Goal: Transaction & Acquisition: Purchase product/service

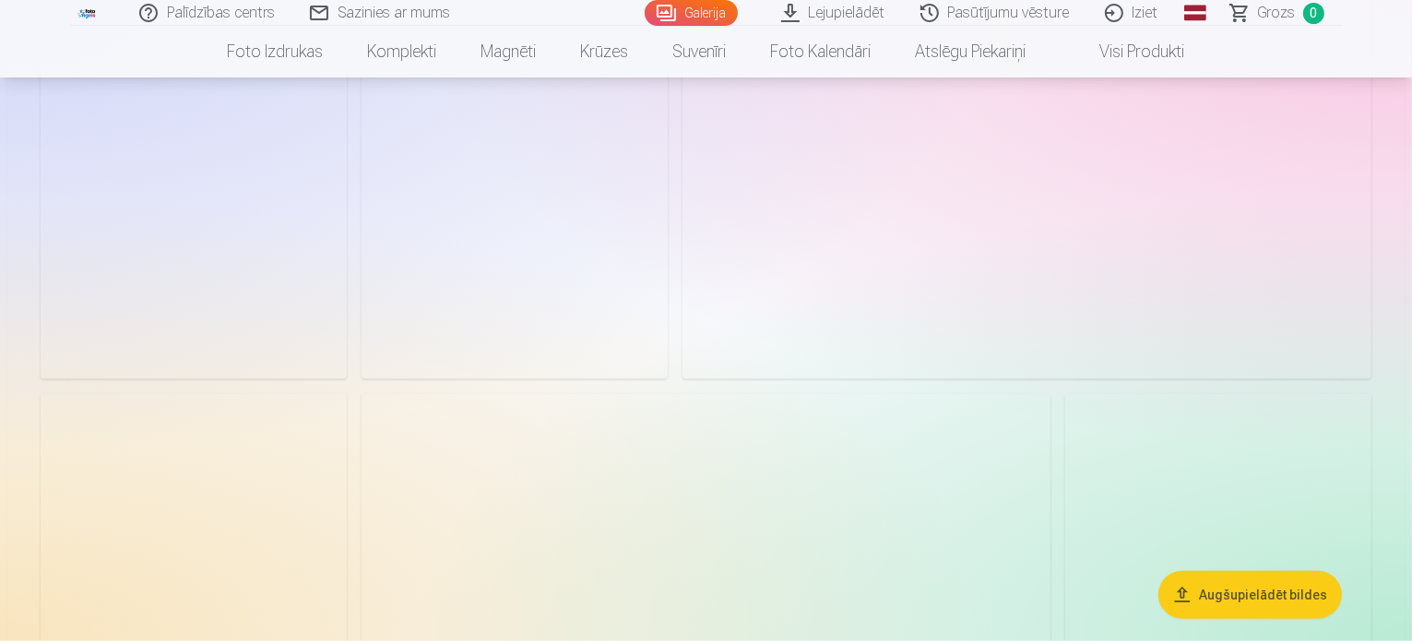
scroll to position [1568, 0]
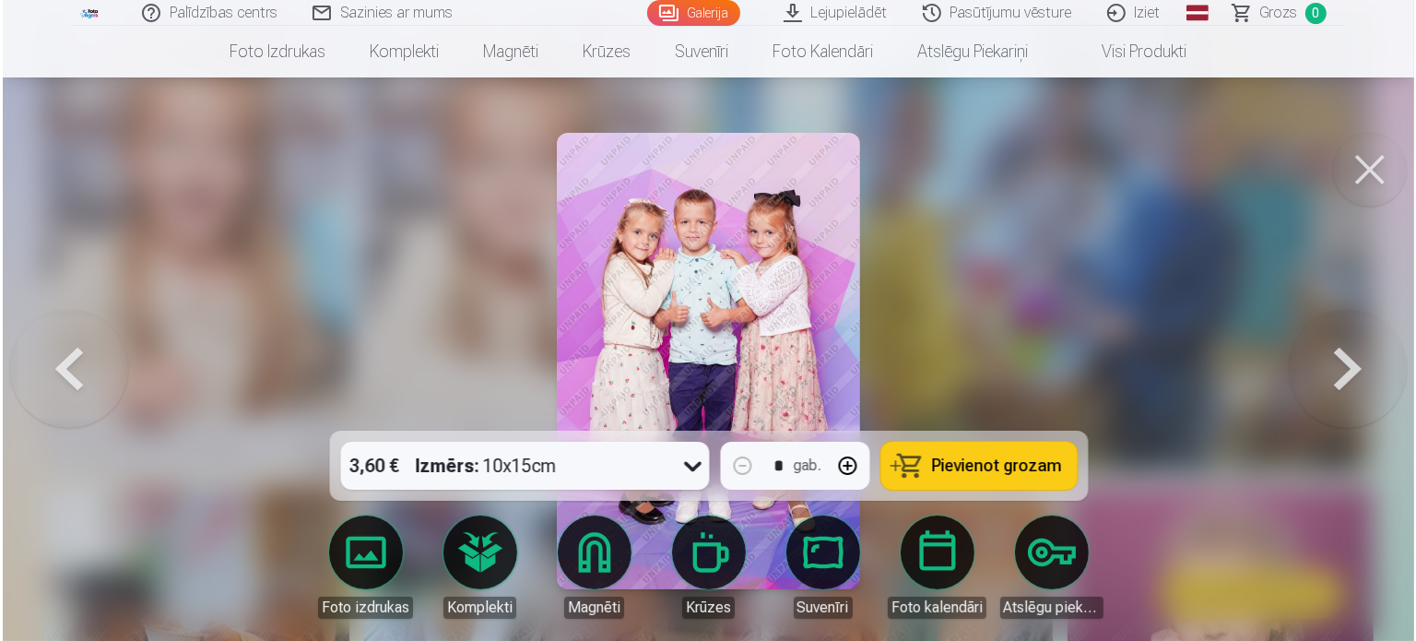
scroll to position [1570, 0]
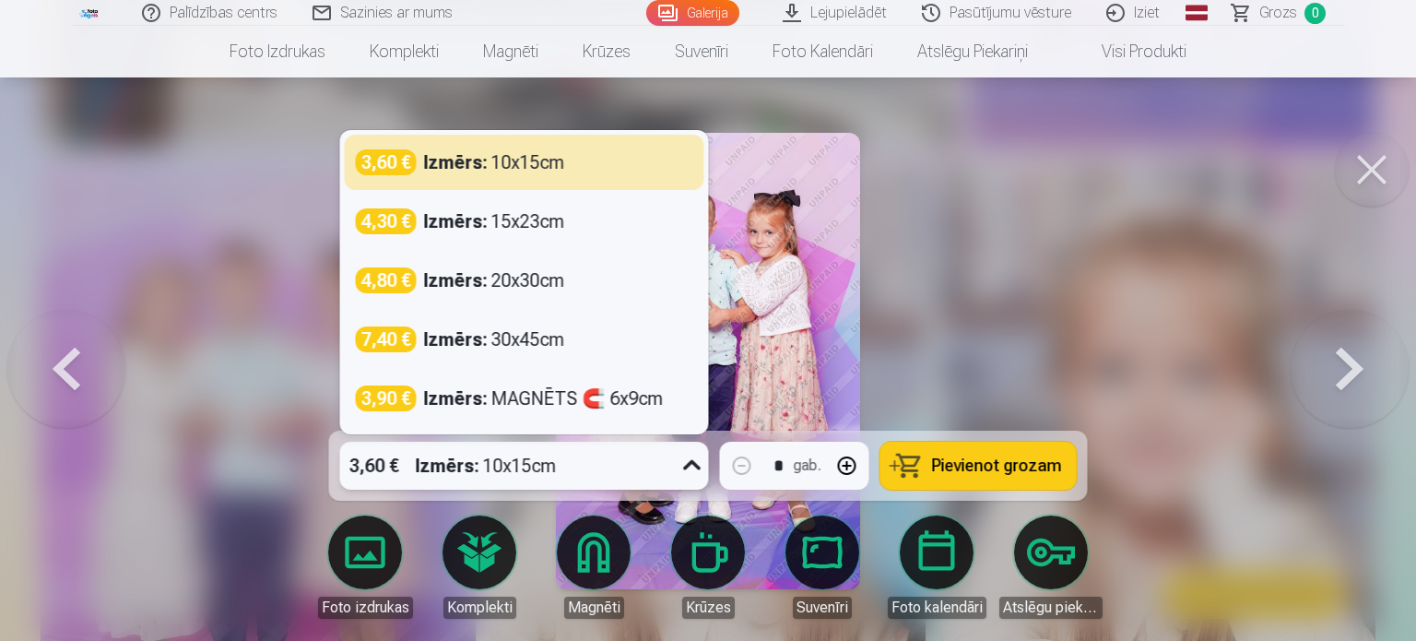
click at [689, 449] on div at bounding box center [692, 466] width 33 height 48
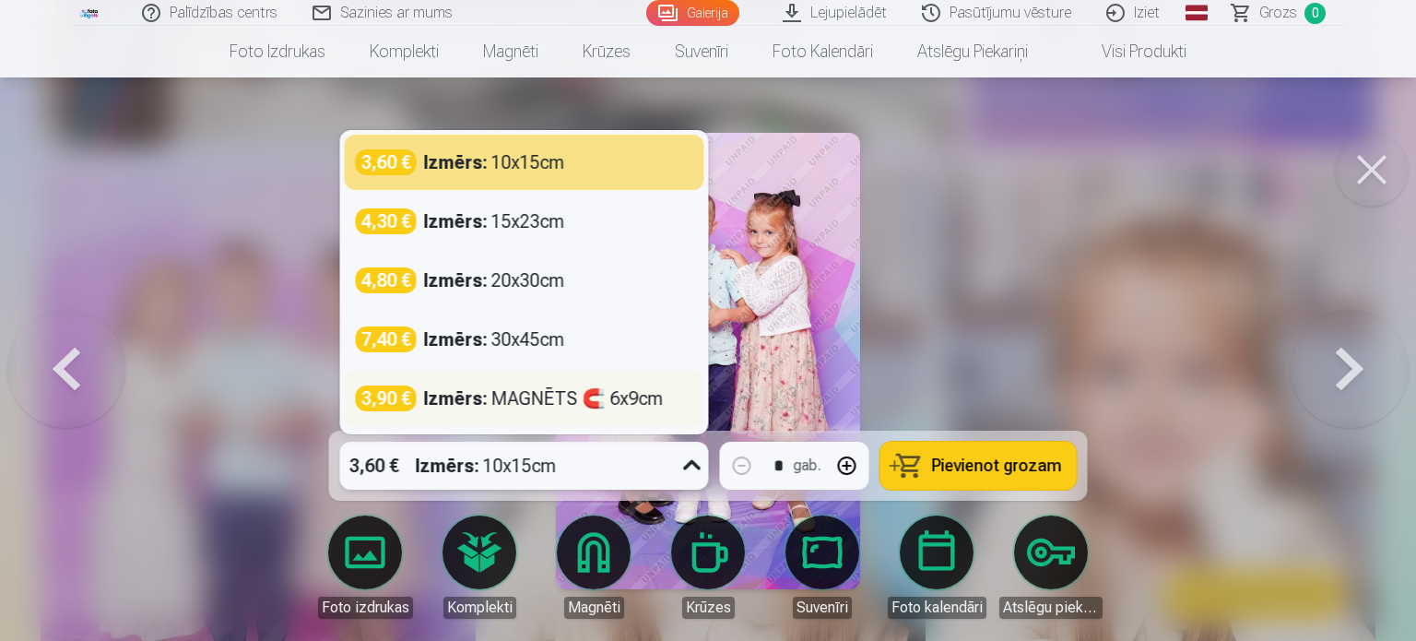
click at [498, 401] on div "Izmērs : MAGNĒTS 🧲 6x9cm" at bounding box center [544, 398] width 240 height 26
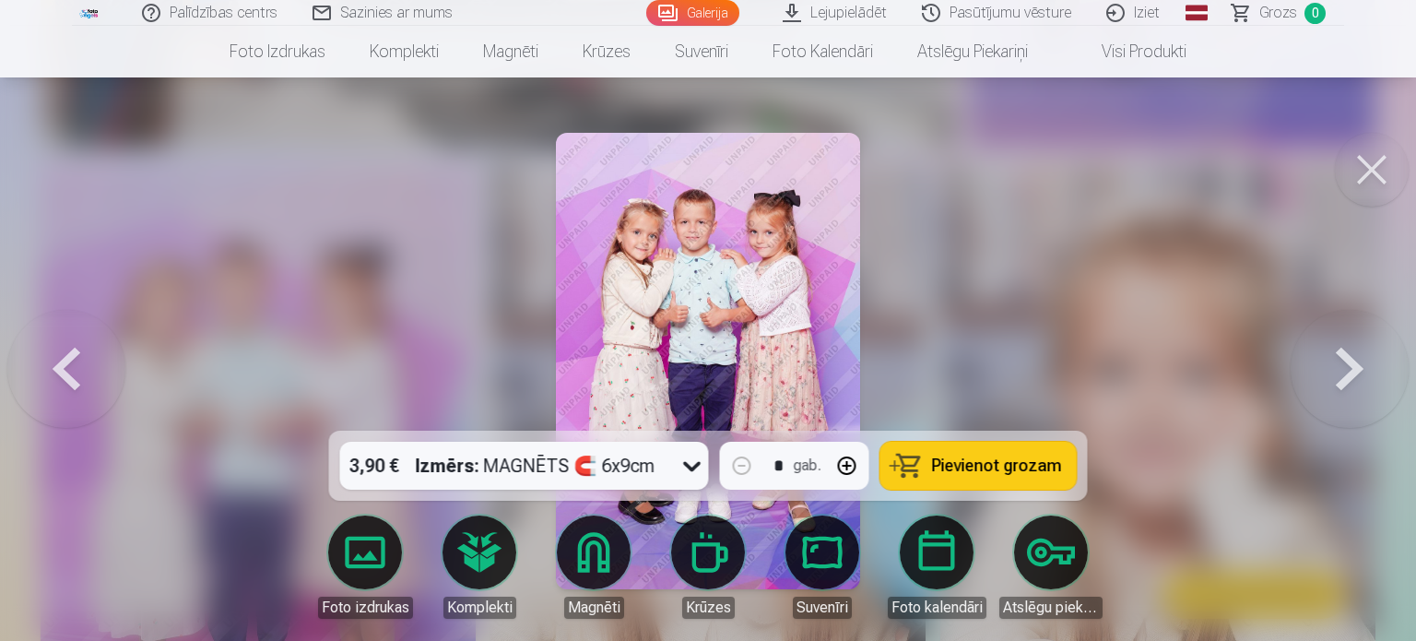
click at [847, 468] on button "button" at bounding box center [847, 466] width 44 height 44
click at [734, 467] on button "button" at bounding box center [742, 466] width 44 height 44
type input "*"
click at [942, 463] on span "Pievienot grozam" at bounding box center [997, 465] width 130 height 17
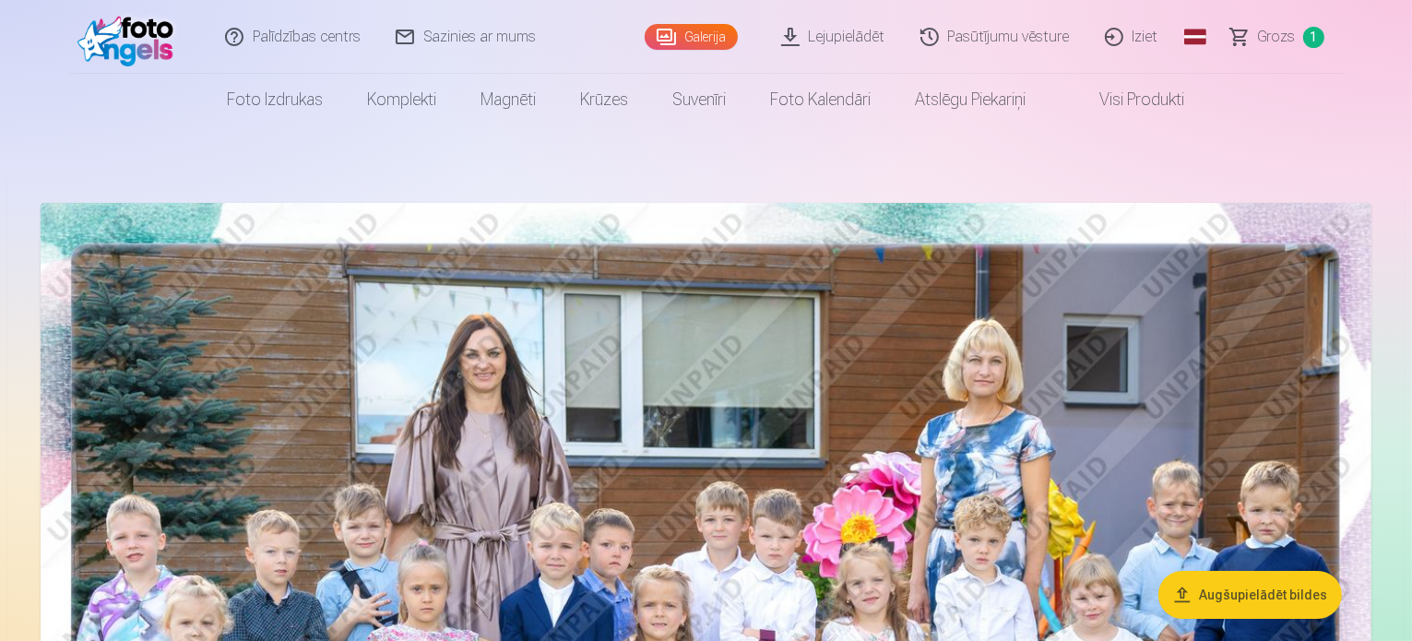
click at [611, 372] on img at bounding box center [706, 647] width 1331 height 888
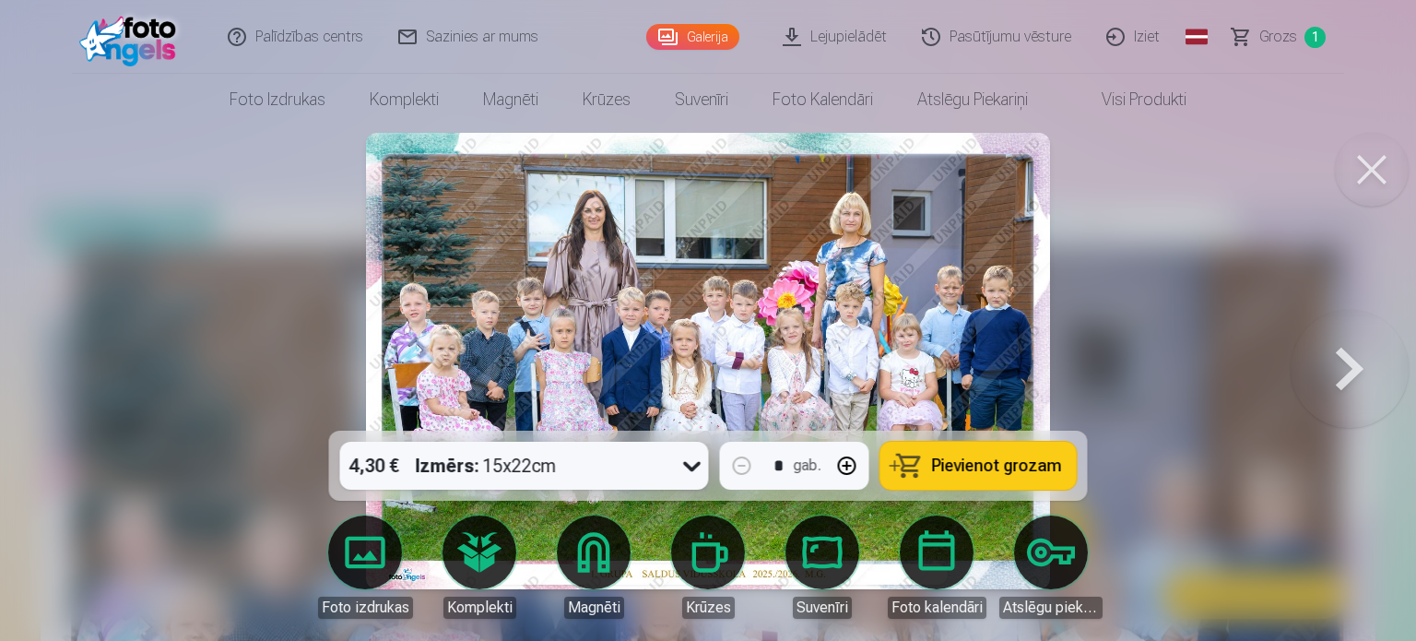
click at [687, 470] on icon at bounding box center [693, 466] width 30 height 30
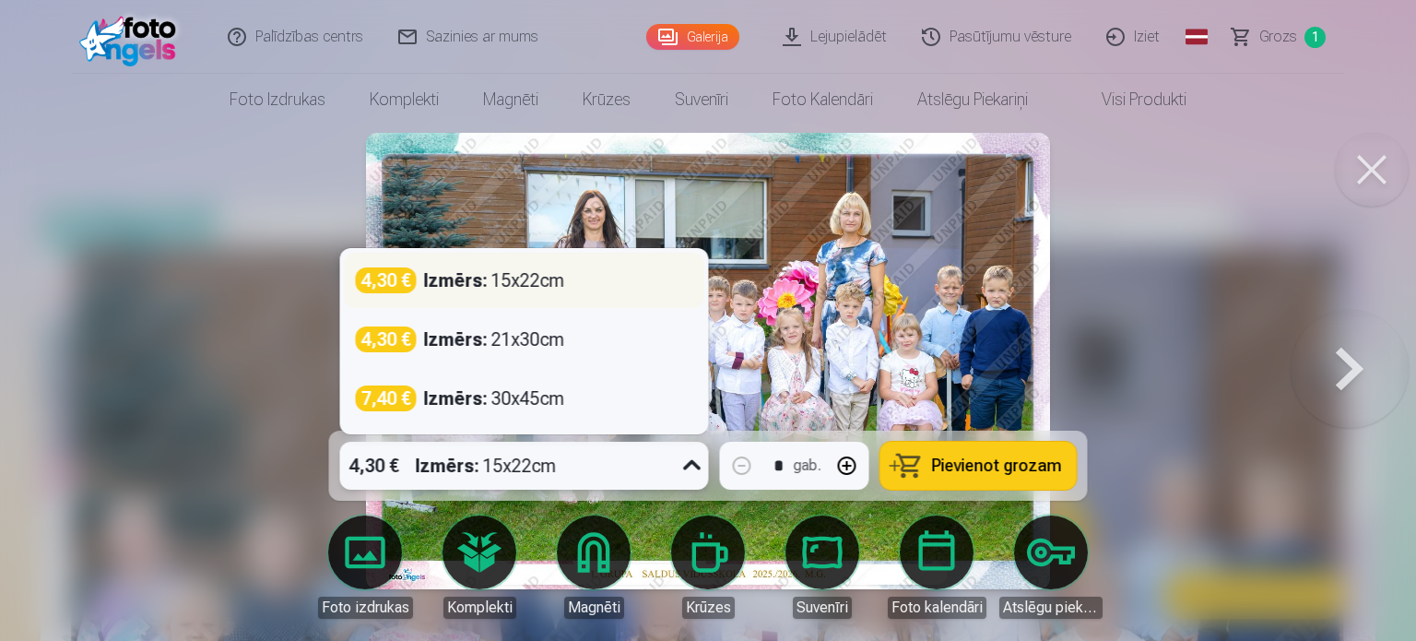
click at [506, 280] on div "Izmērs : 15x22cm" at bounding box center [494, 280] width 141 height 26
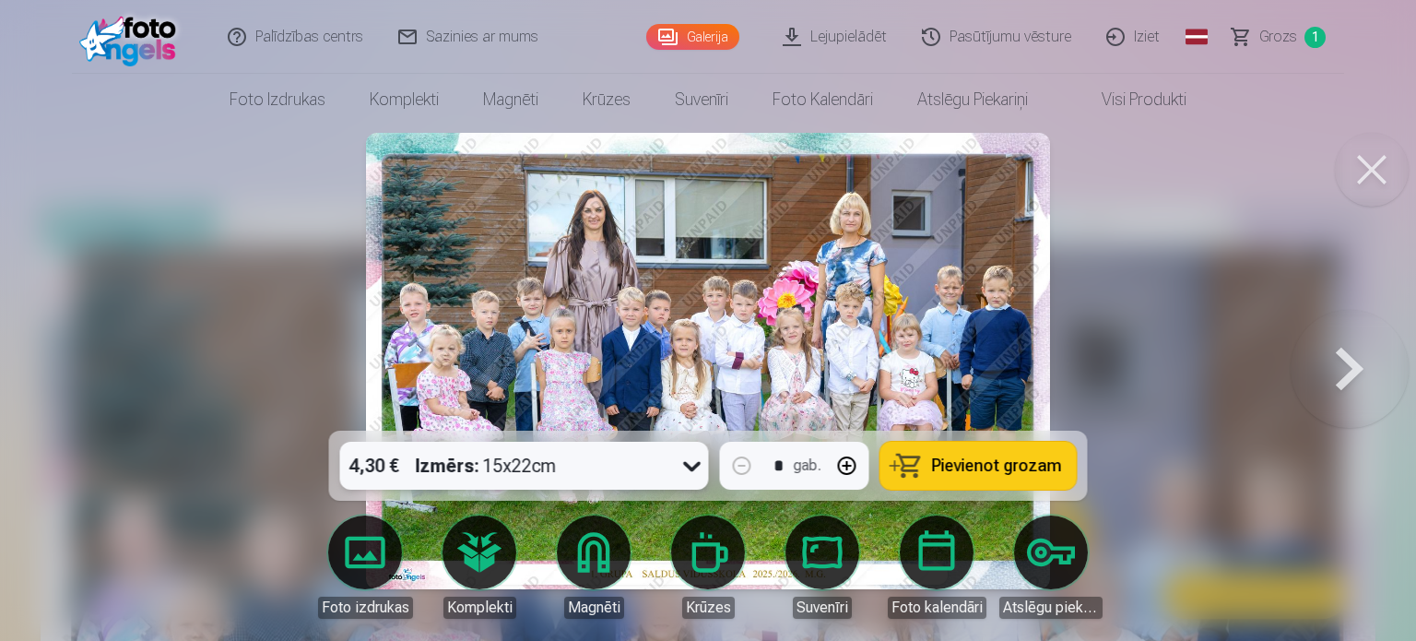
click at [974, 461] on span "Pievienot grozam" at bounding box center [997, 465] width 130 height 17
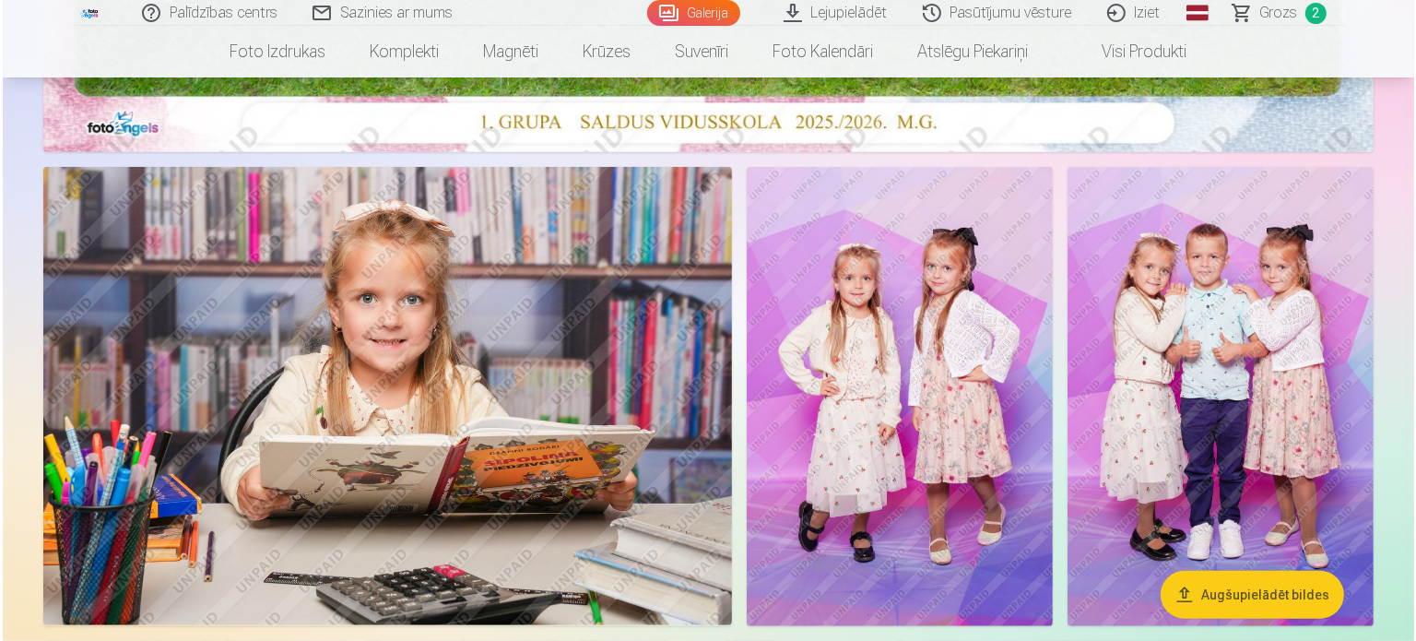
scroll to position [922, 0]
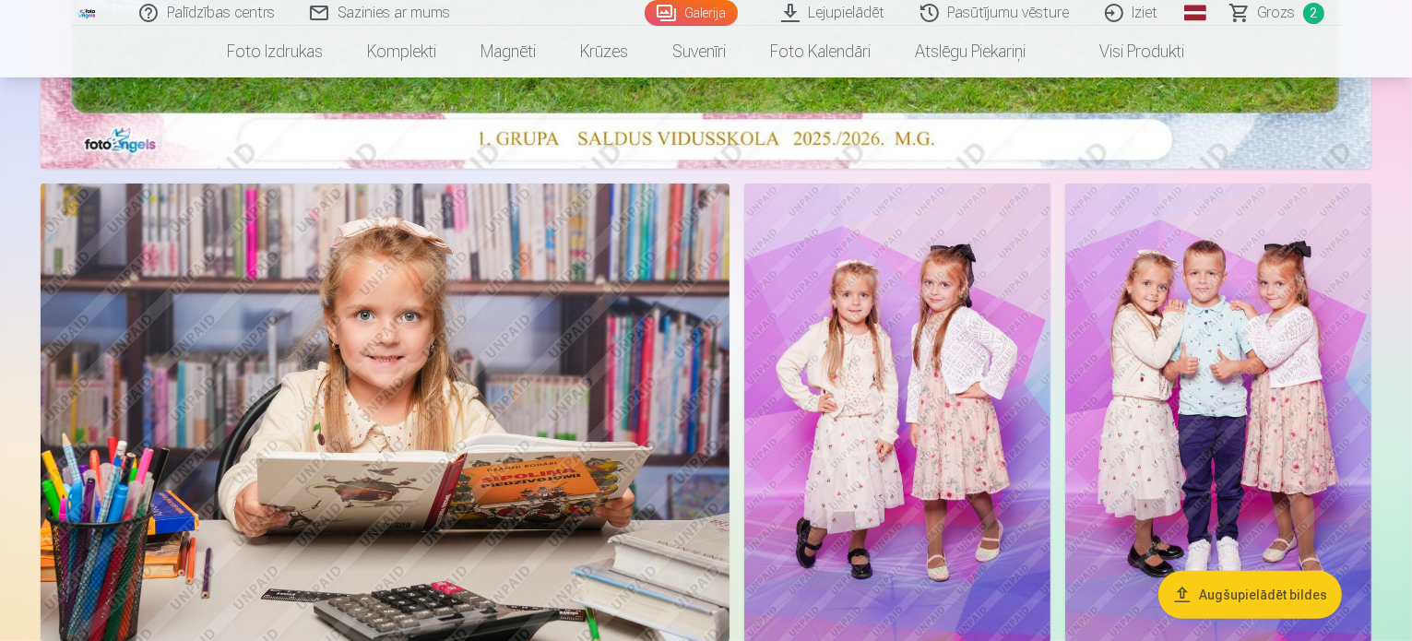
click at [1050, 464] on img at bounding box center [897, 413] width 306 height 459
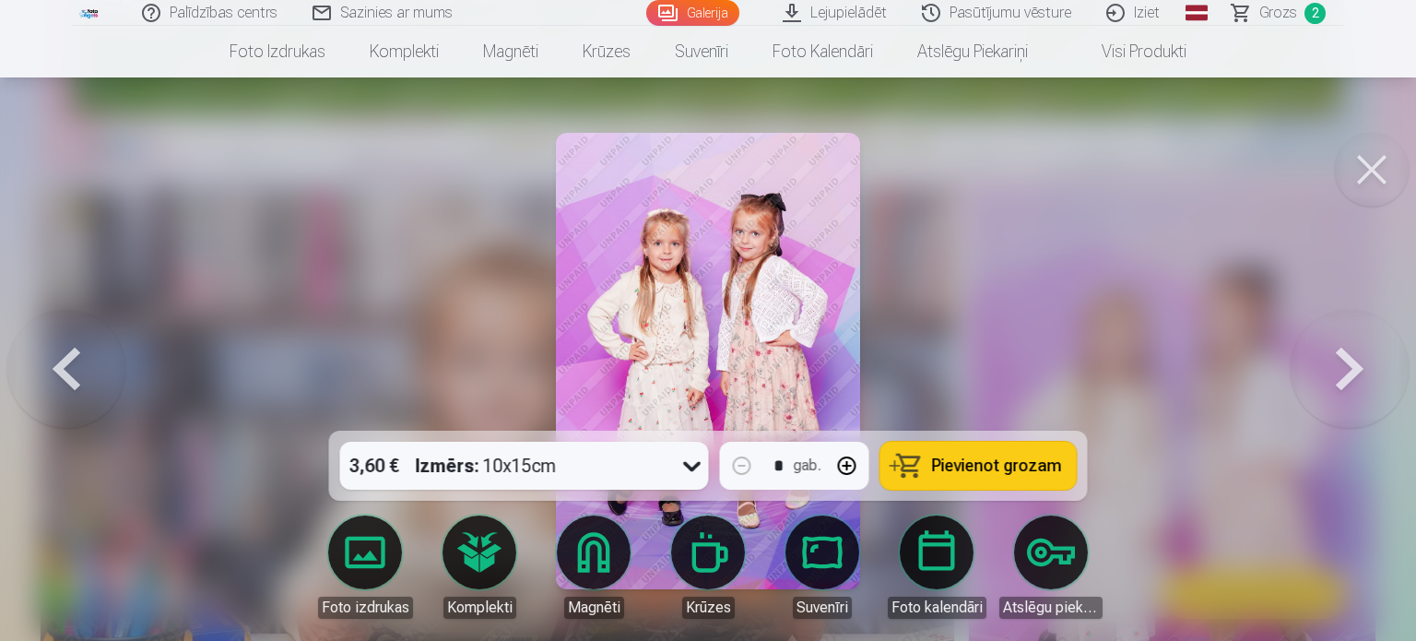
click at [681, 471] on icon at bounding box center [693, 466] width 30 height 30
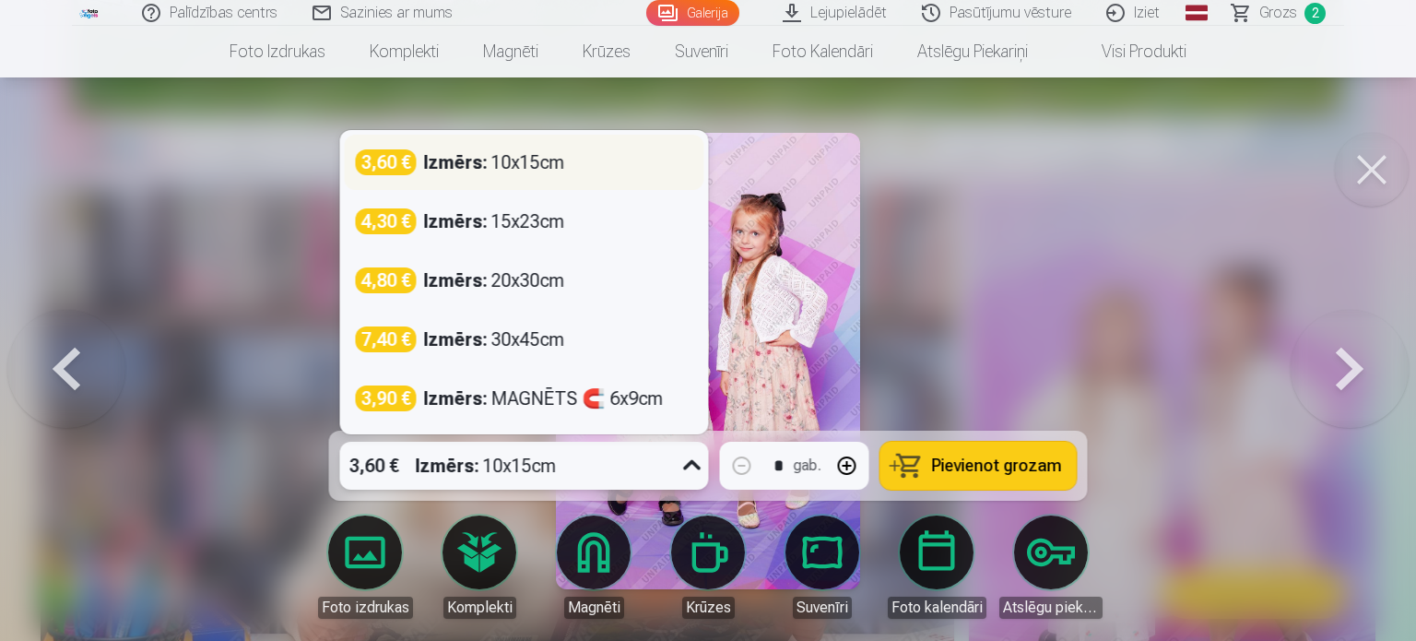
click at [557, 167] on div "Izmērs : 10x15cm" at bounding box center [494, 162] width 141 height 26
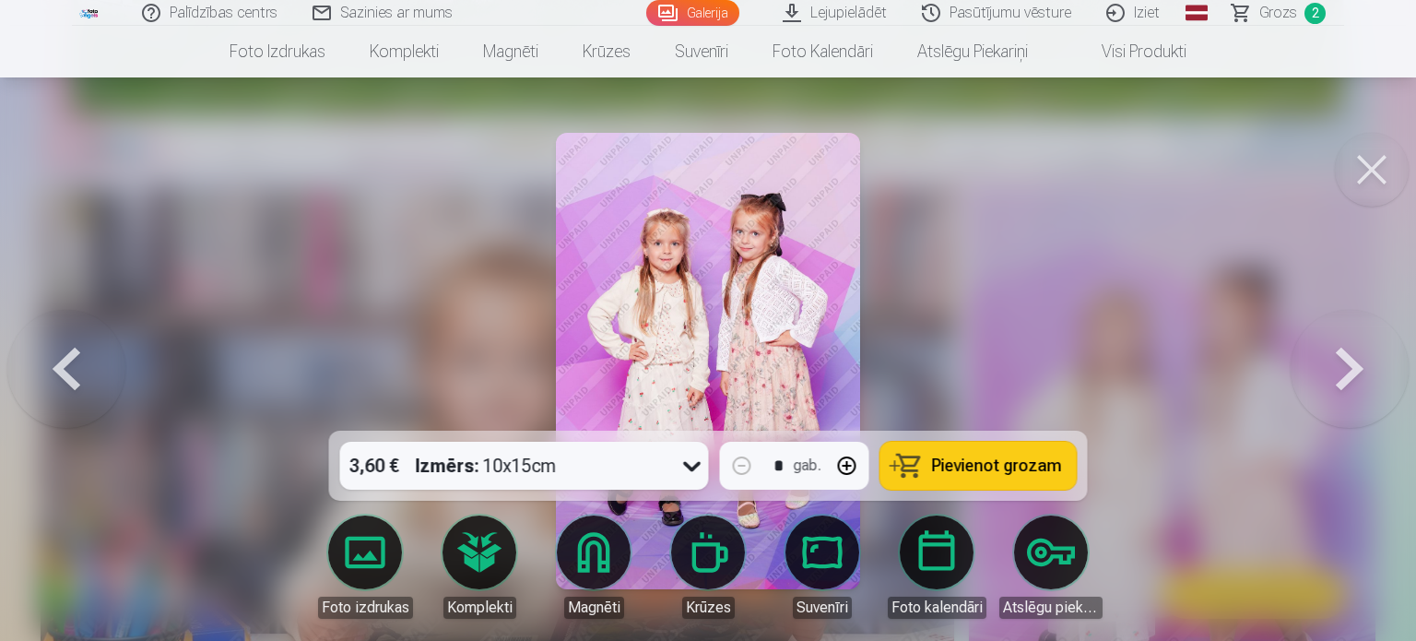
click at [1010, 465] on span "Pievienot grozam" at bounding box center [997, 465] width 130 height 17
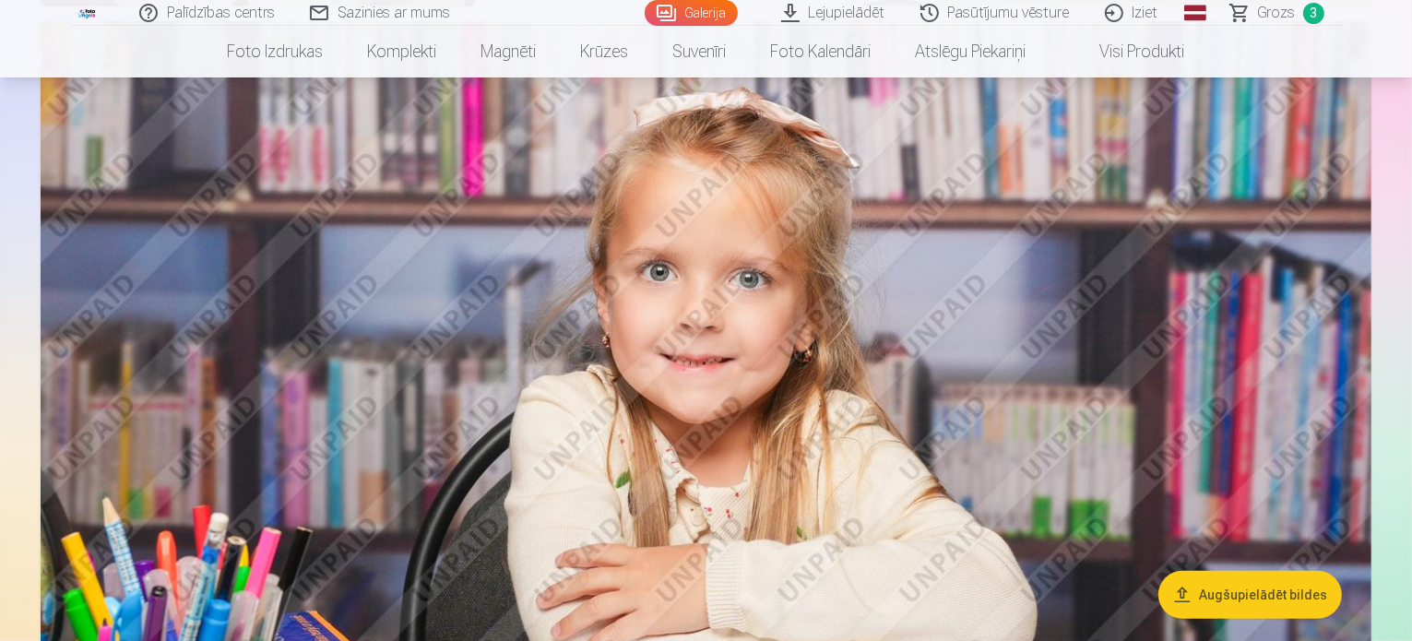
scroll to position [22040, 0]
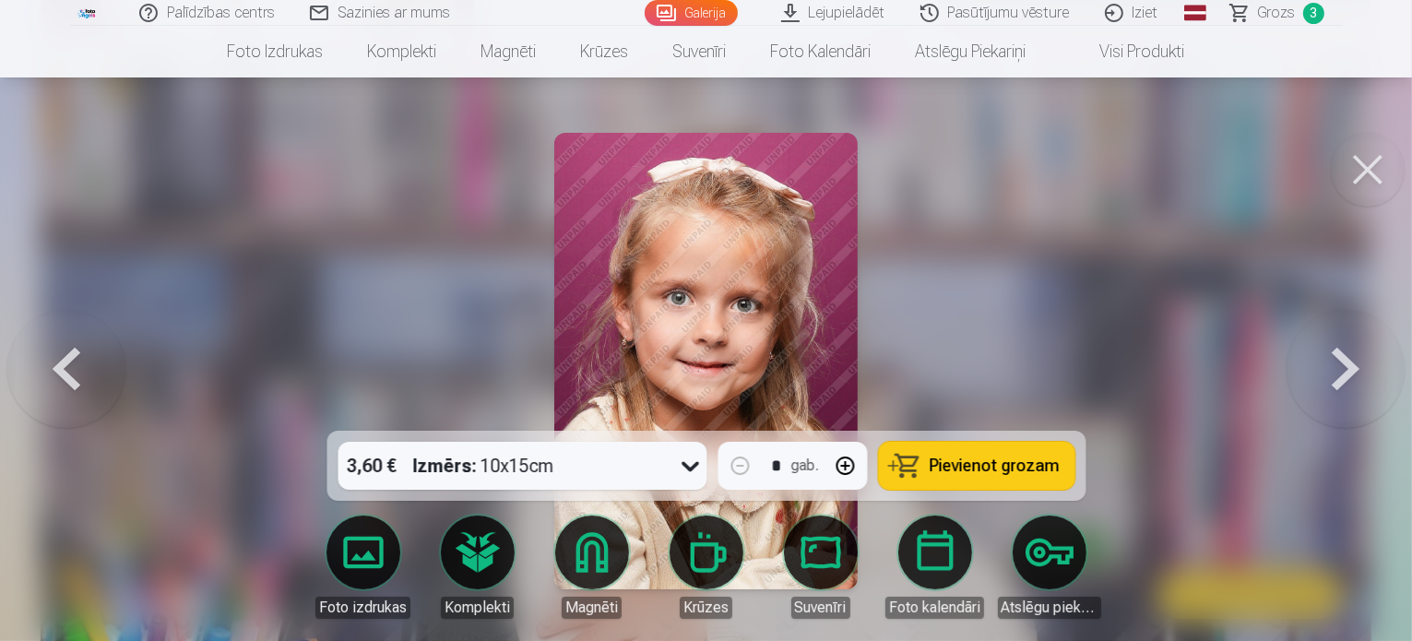
scroll to position [22110, 0]
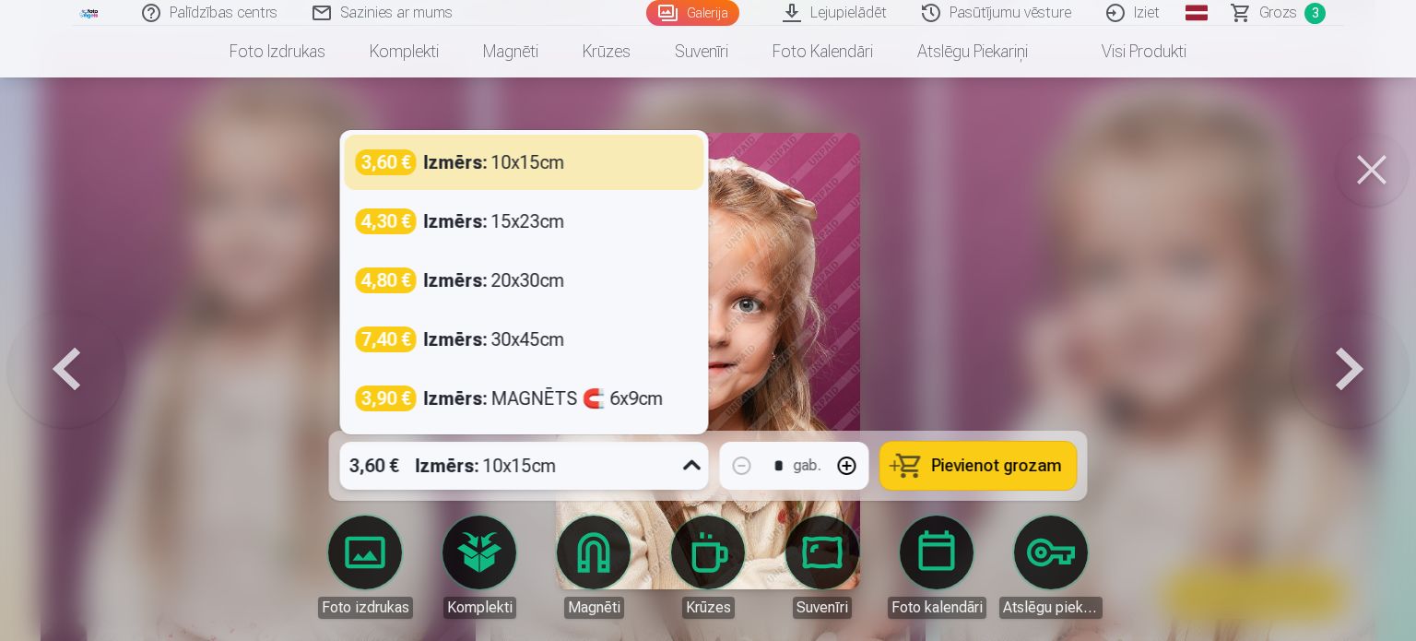
click at [696, 466] on icon at bounding box center [693, 466] width 30 height 30
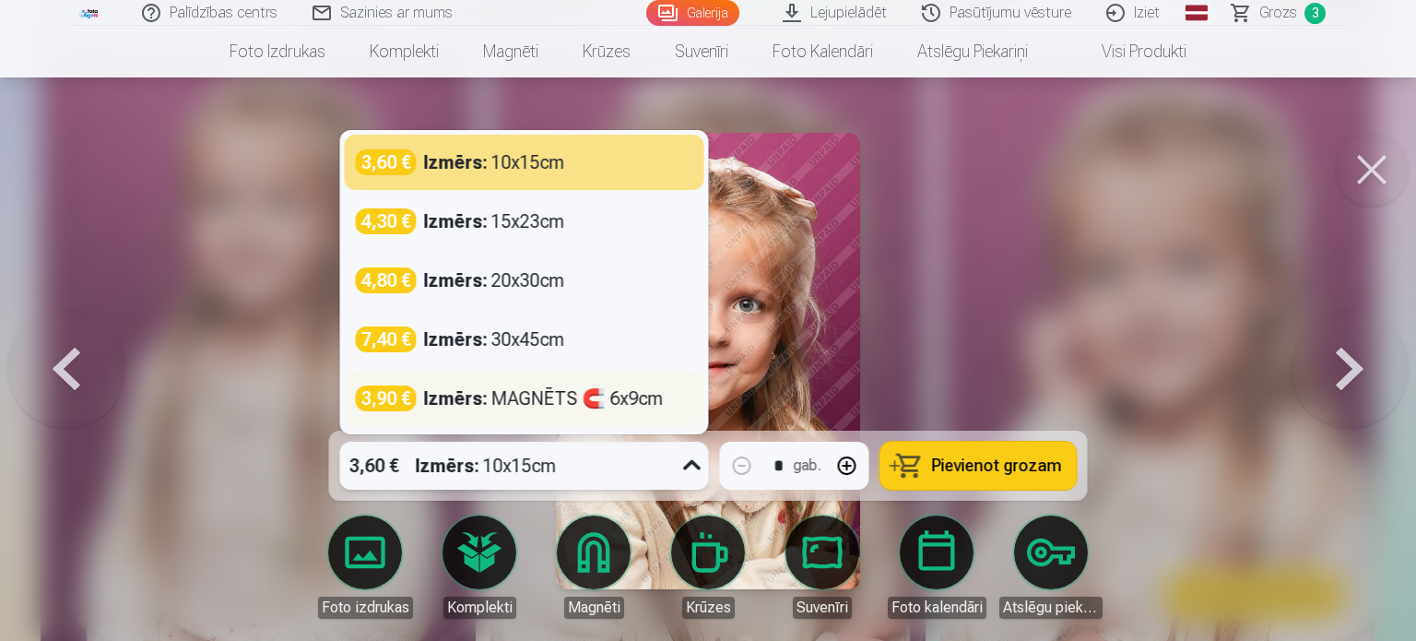
click at [476, 397] on strong "Izmērs :" at bounding box center [456, 398] width 64 height 26
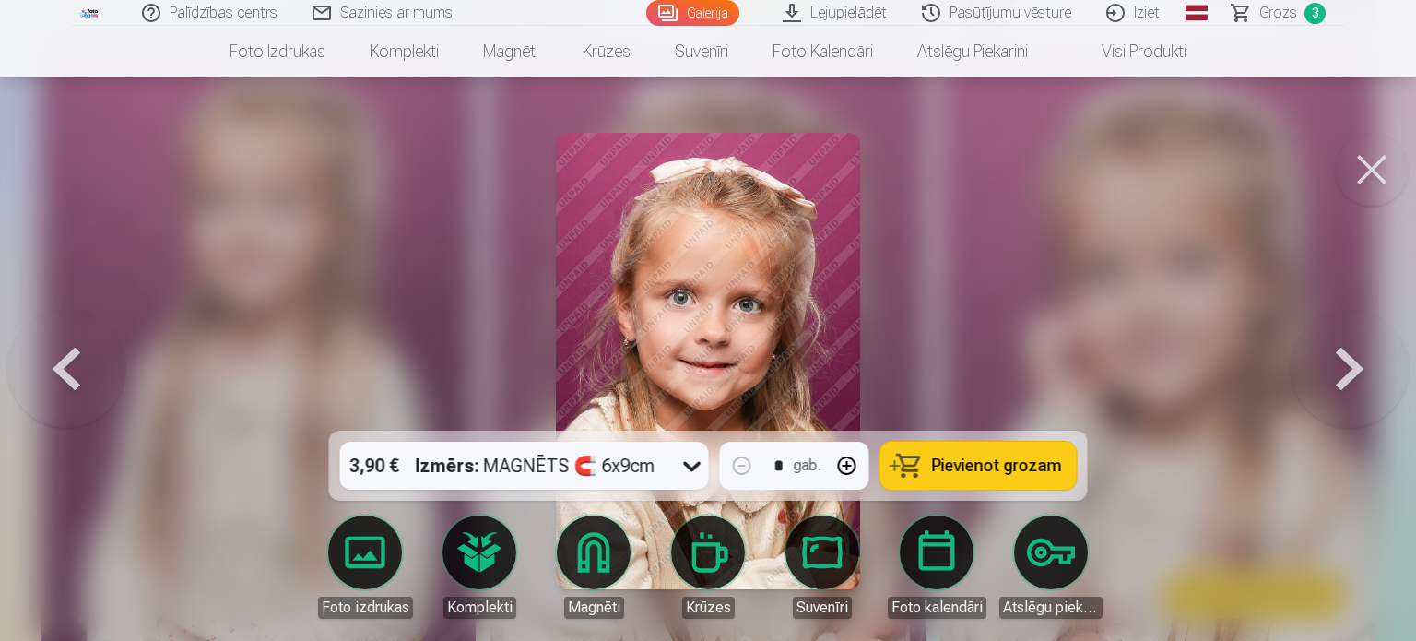
click at [834, 468] on button "button" at bounding box center [847, 466] width 44 height 44
click at [1007, 468] on span "Pievienot grozam" at bounding box center [997, 465] width 130 height 17
type input "*"
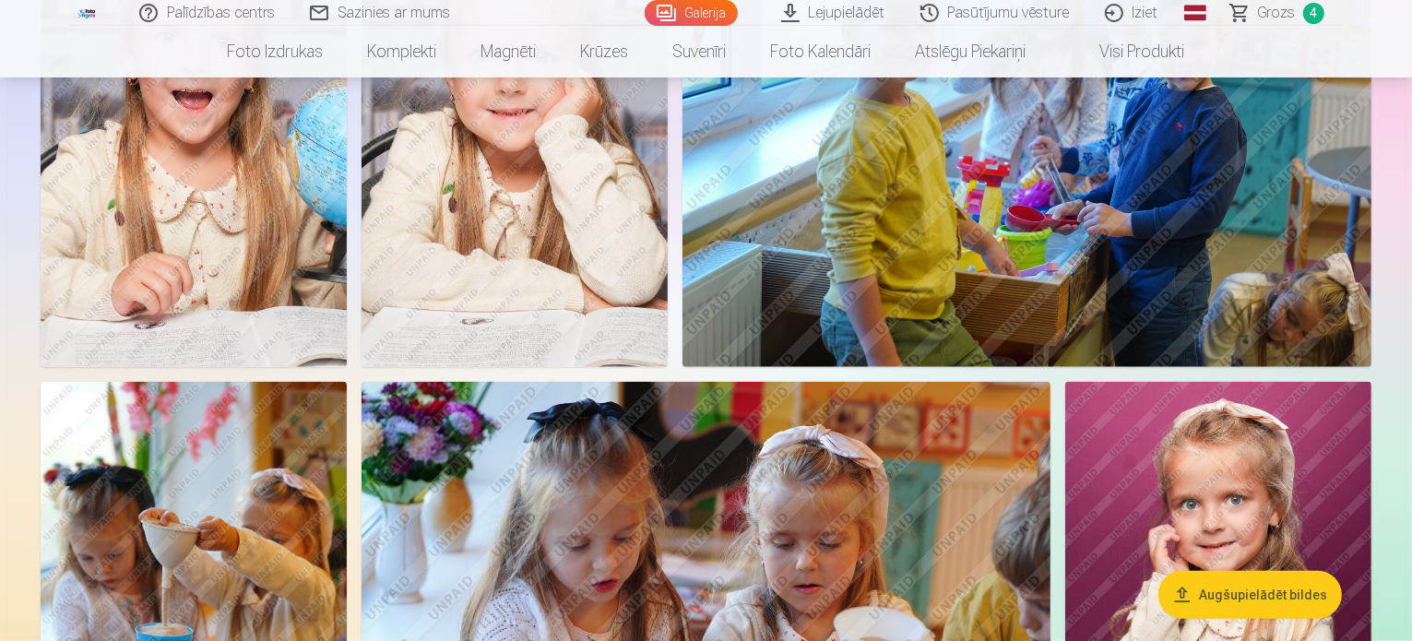
scroll to position [1660, 0]
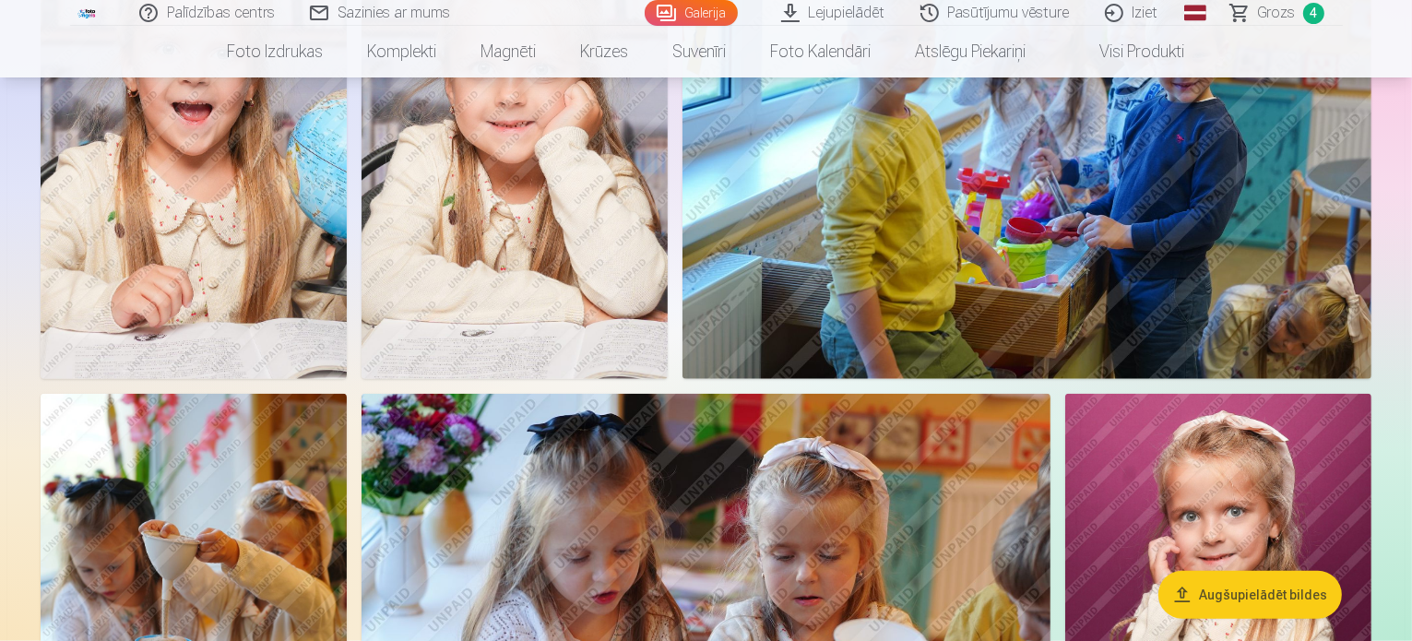
click at [1263, 6] on span "Grozs" at bounding box center [1277, 13] width 38 height 22
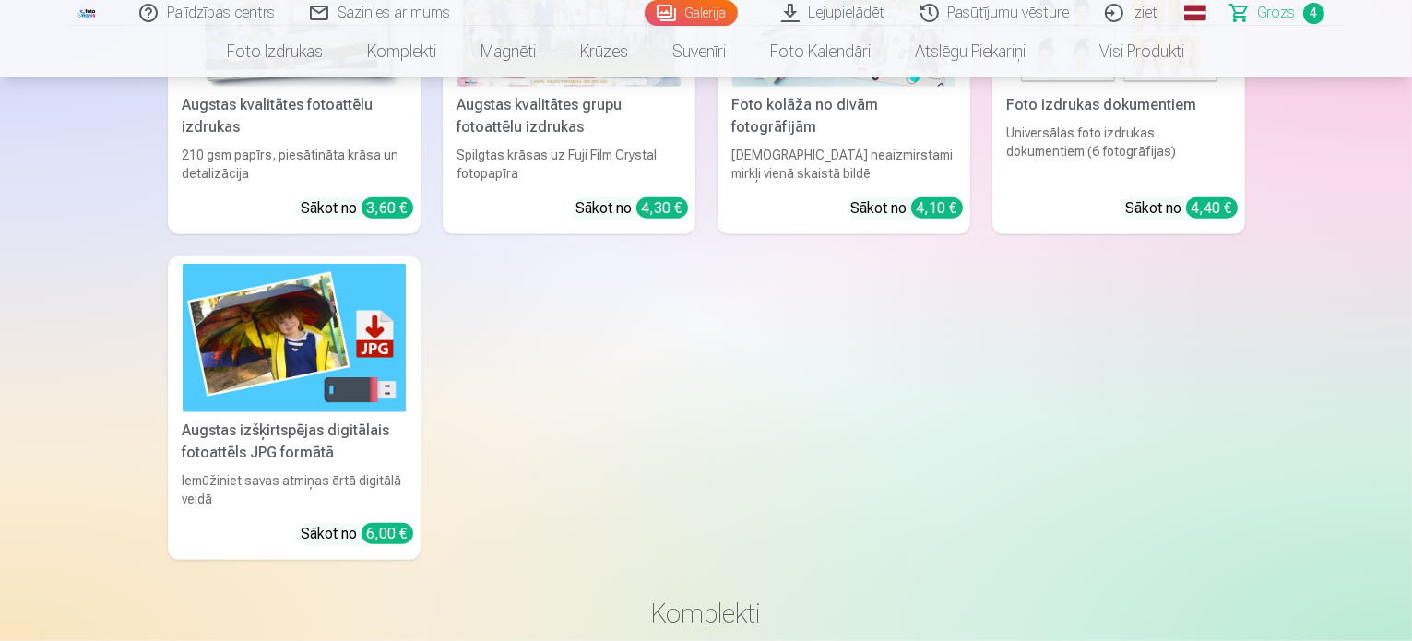
scroll to position [1660, 0]
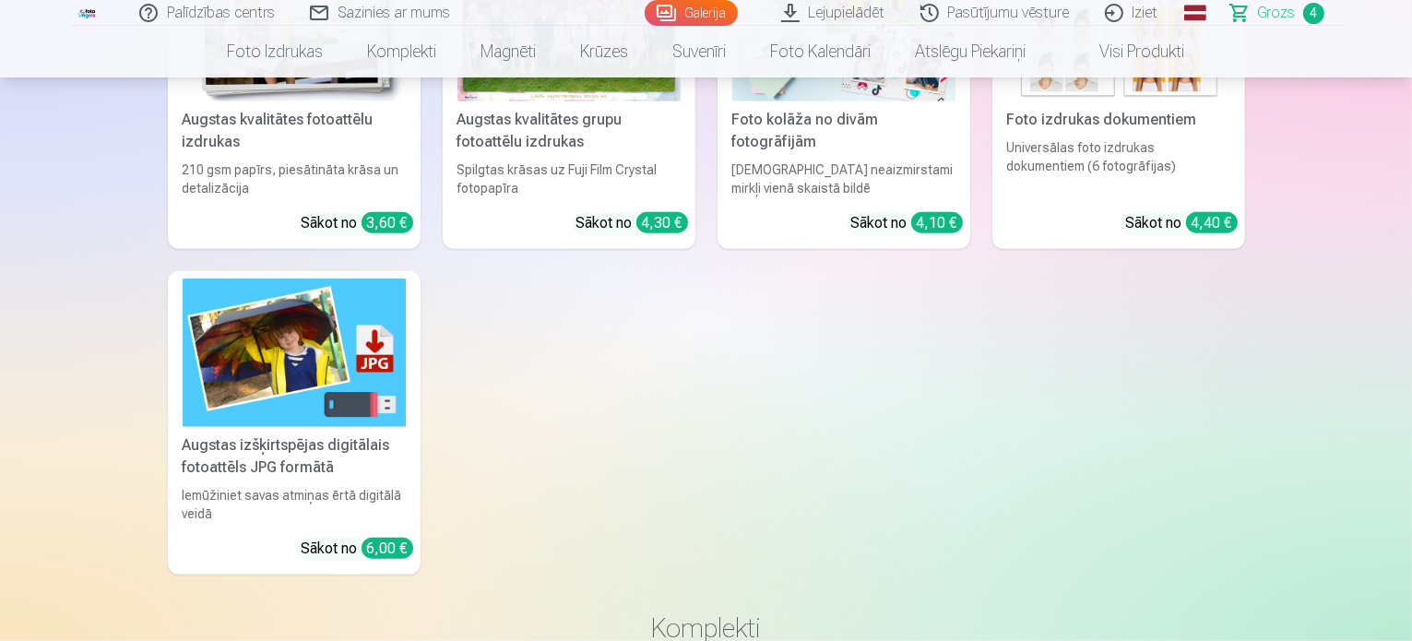
click at [691, 3] on link "Galerija" at bounding box center [691, 13] width 93 height 26
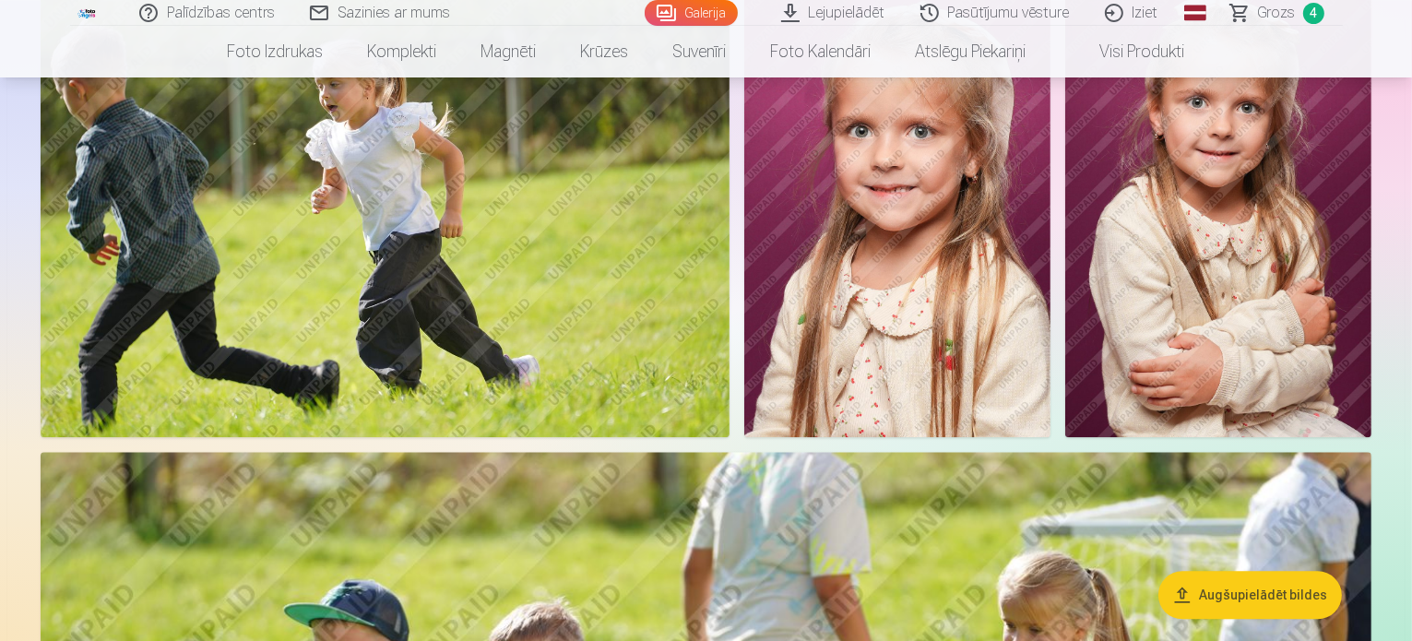
scroll to position [4519, 0]
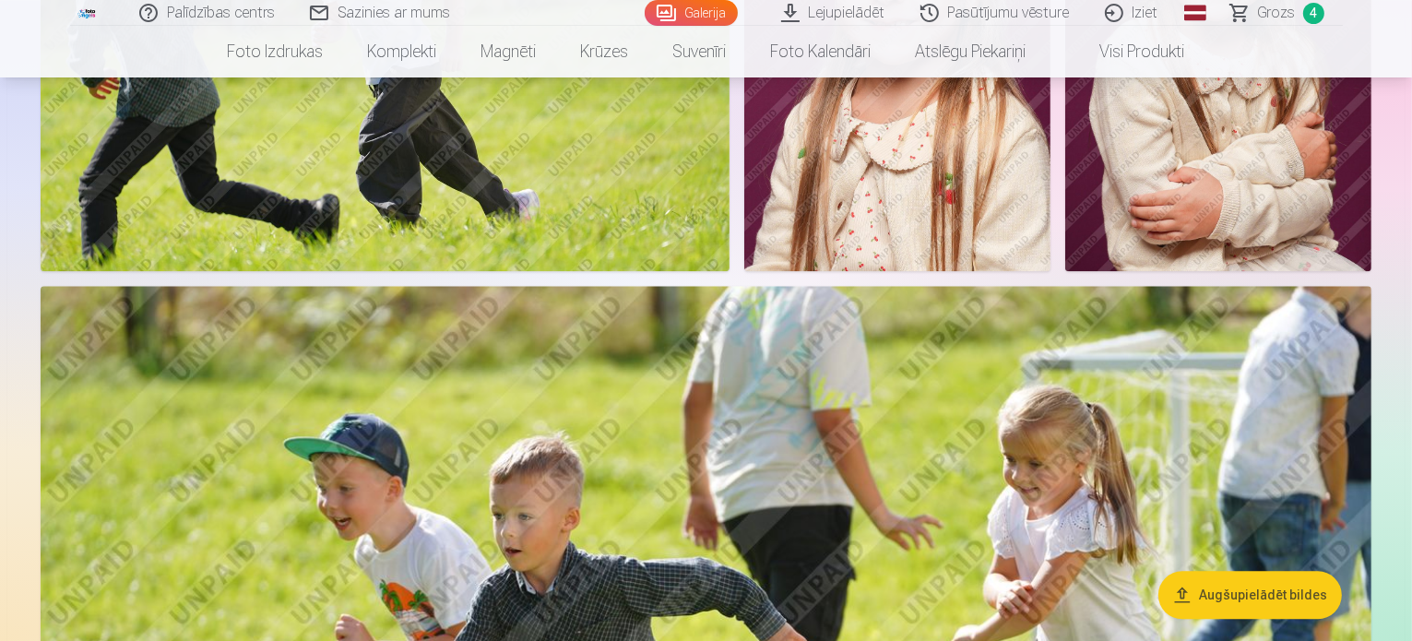
click at [1273, 6] on span "Grozs" at bounding box center [1277, 13] width 38 height 22
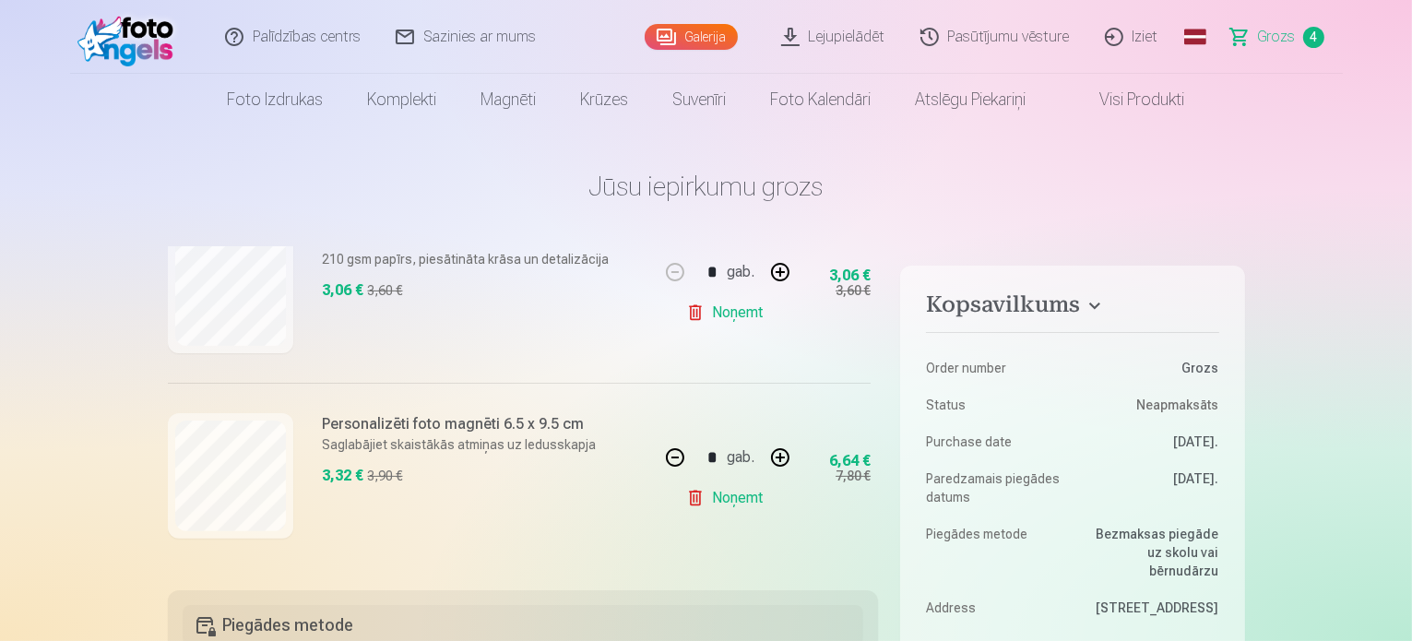
scroll to position [649, 0]
click at [672, 455] on button "button" at bounding box center [675, 457] width 44 height 44
type input "*"
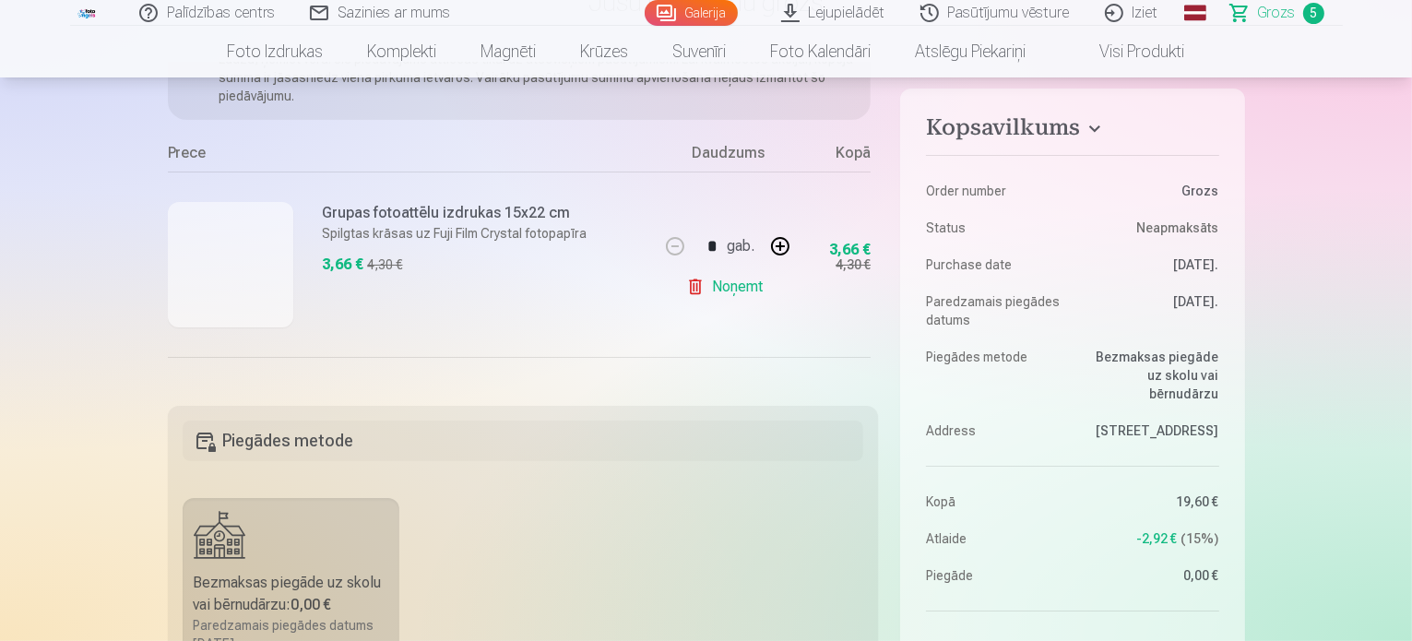
scroll to position [92, 0]
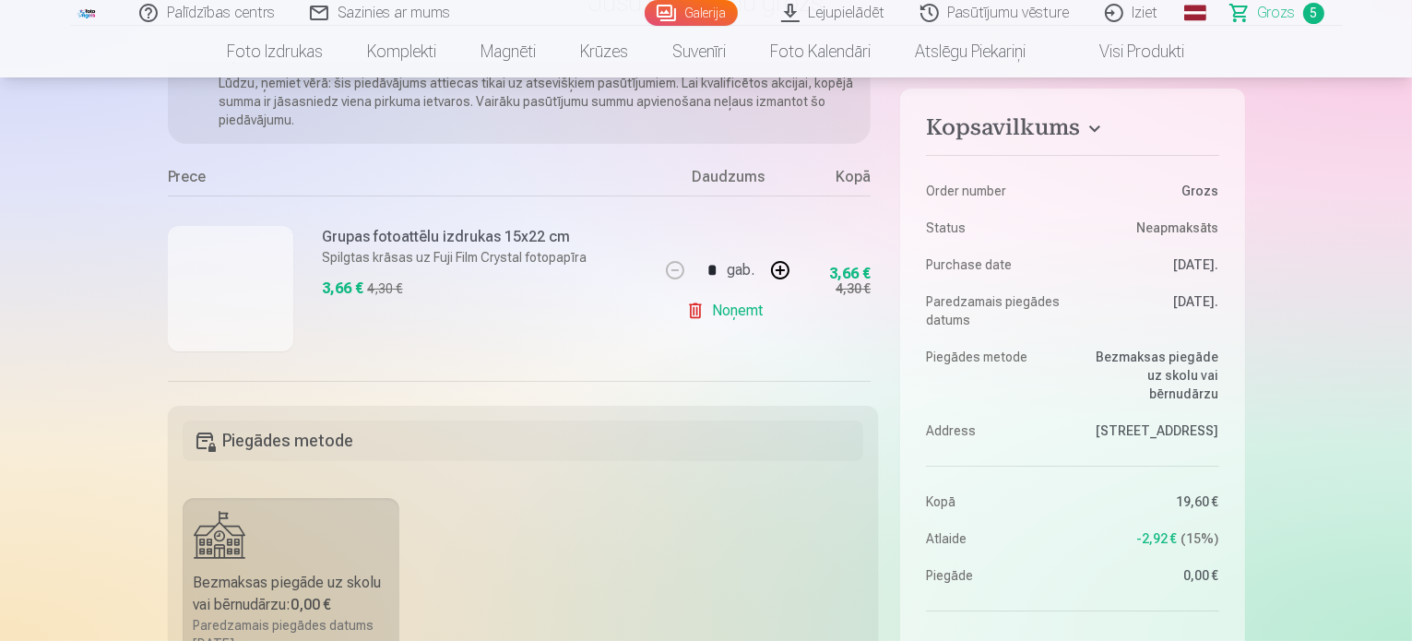
click at [213, 316] on div at bounding box center [230, 288] width 125 height 125
click at [231, 295] on div at bounding box center [230, 288] width 125 height 125
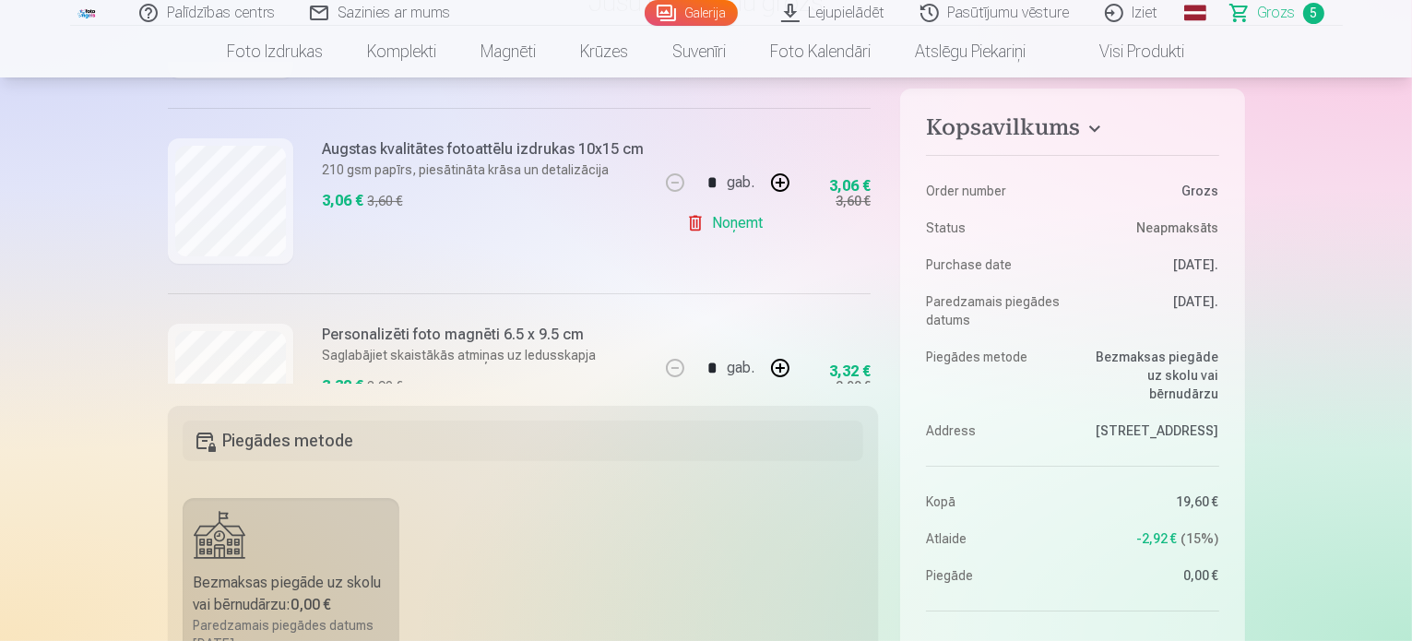
scroll to position [369, 0]
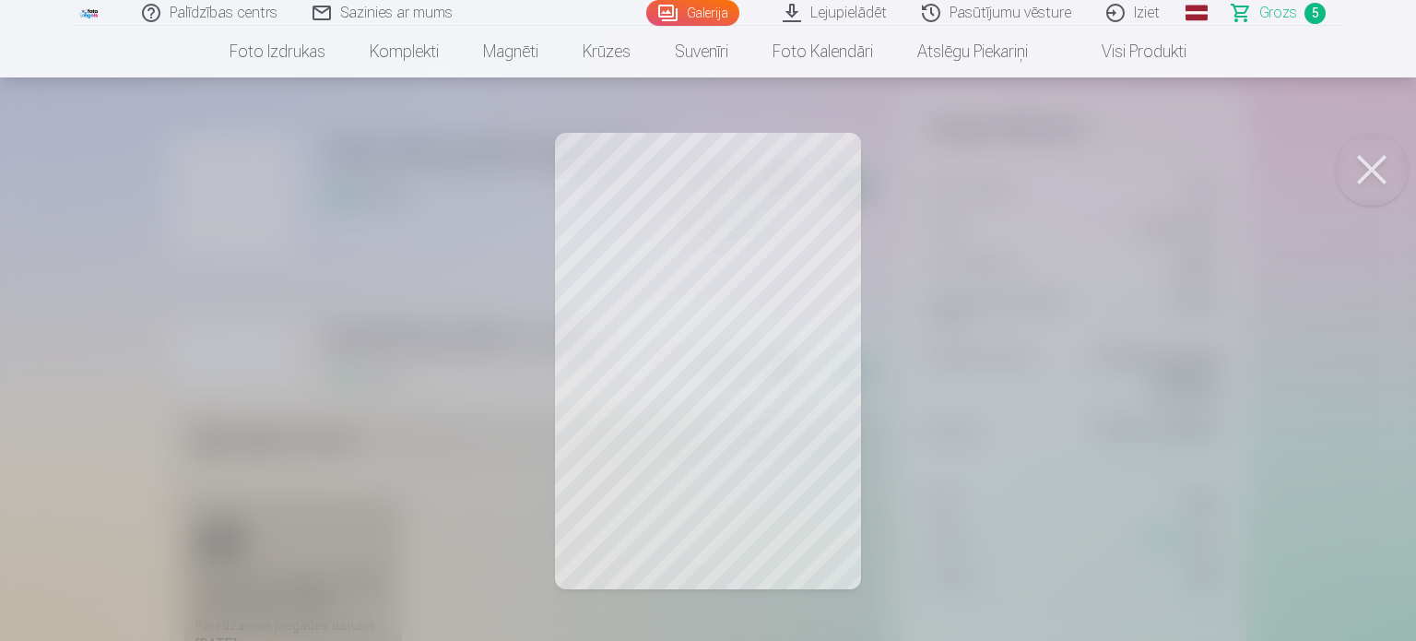
click at [1375, 182] on button at bounding box center [1372, 170] width 74 height 74
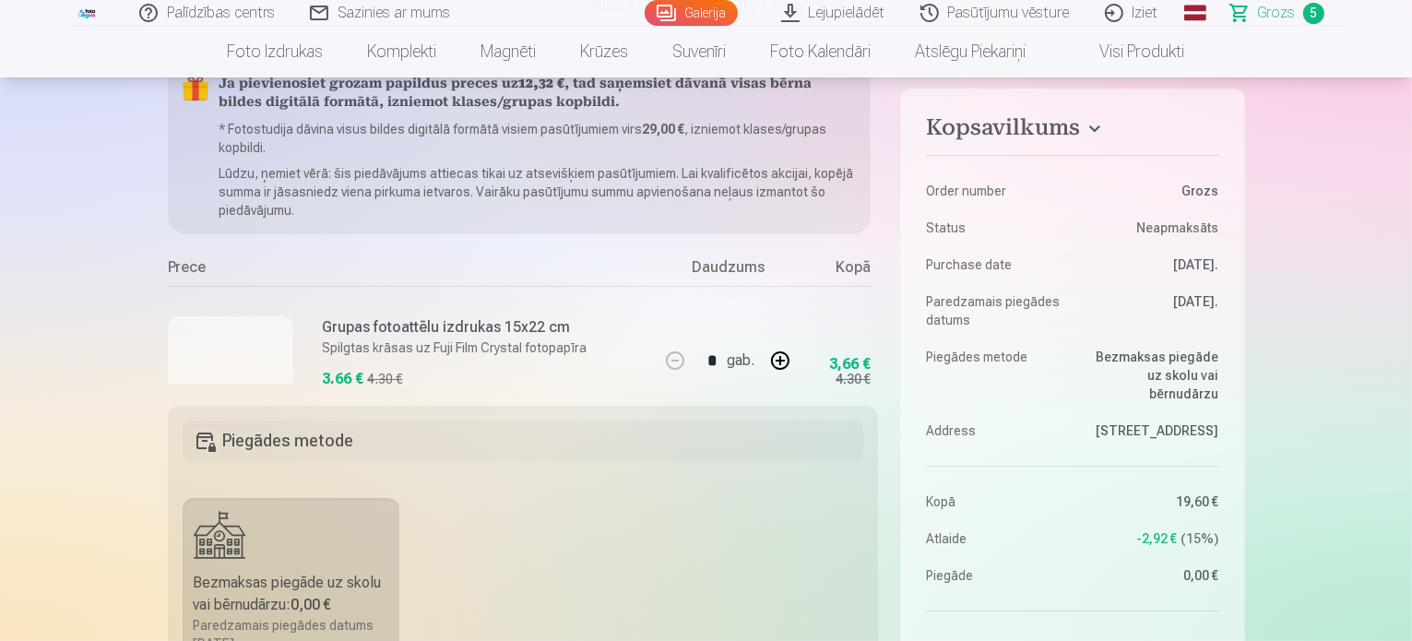
scroll to position [0, 0]
click at [688, 16] on link "Galerija" at bounding box center [691, 13] width 93 height 26
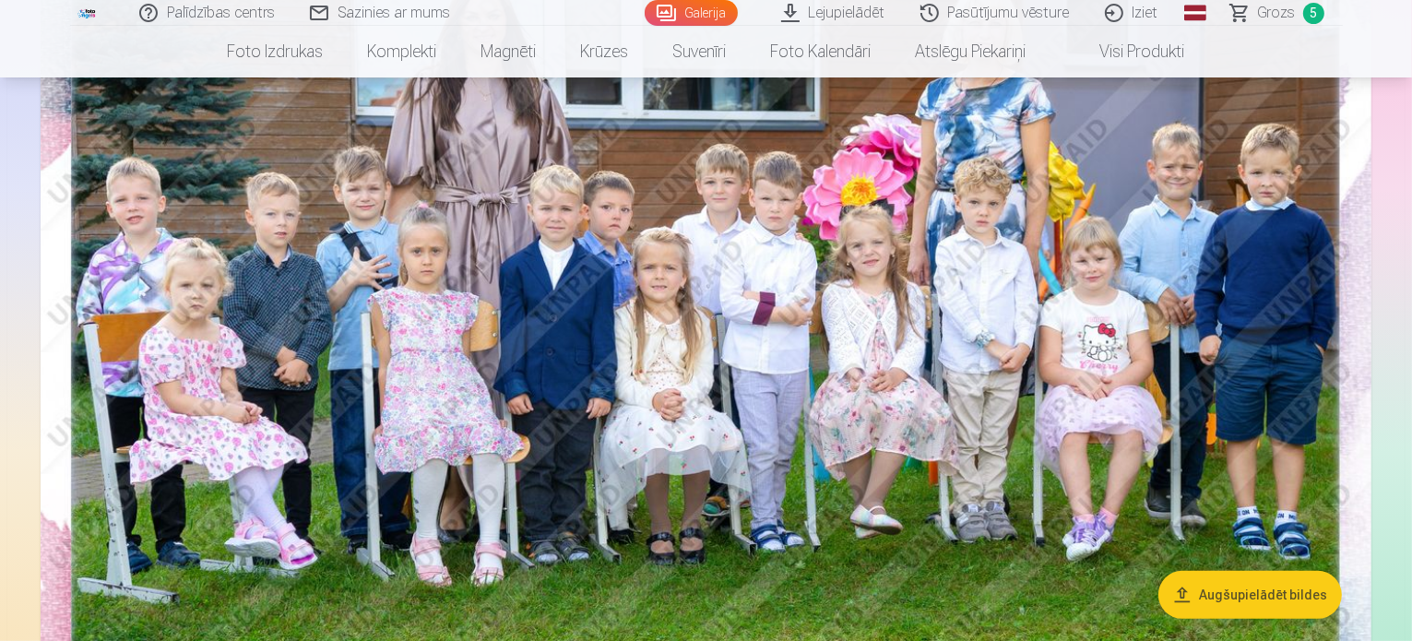
scroll to position [277, 0]
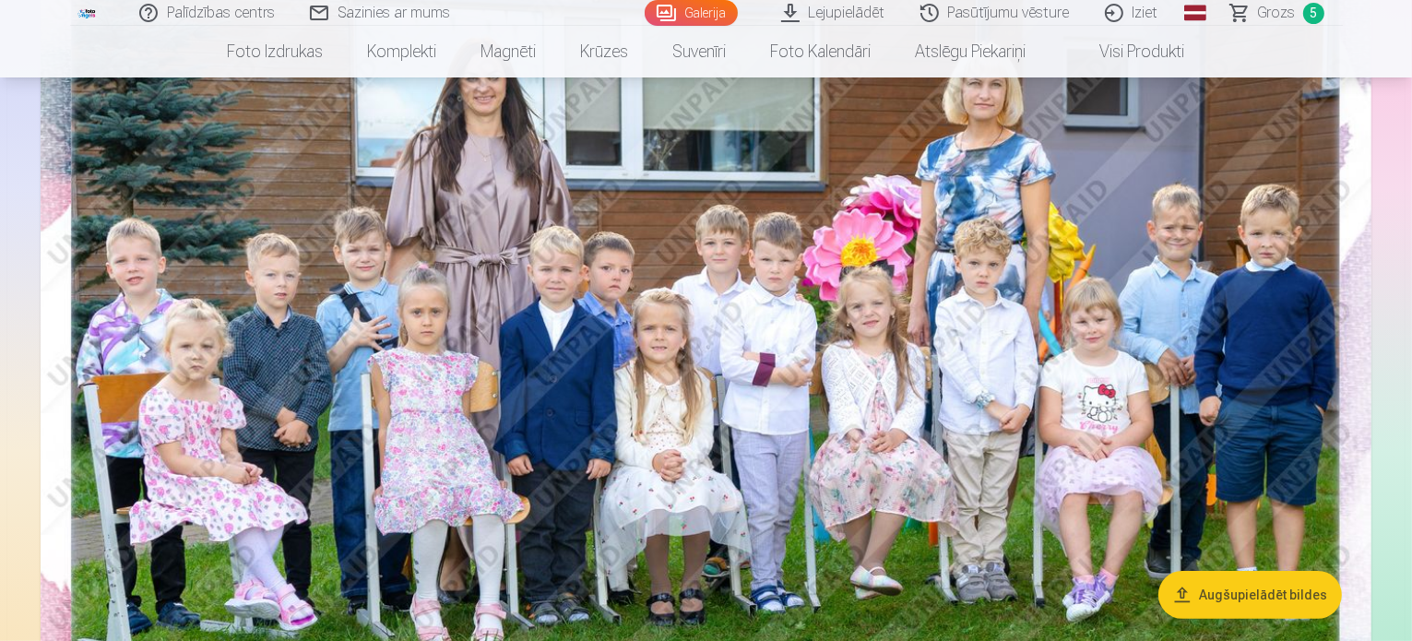
click at [1280, 9] on span "Grozs" at bounding box center [1277, 13] width 38 height 22
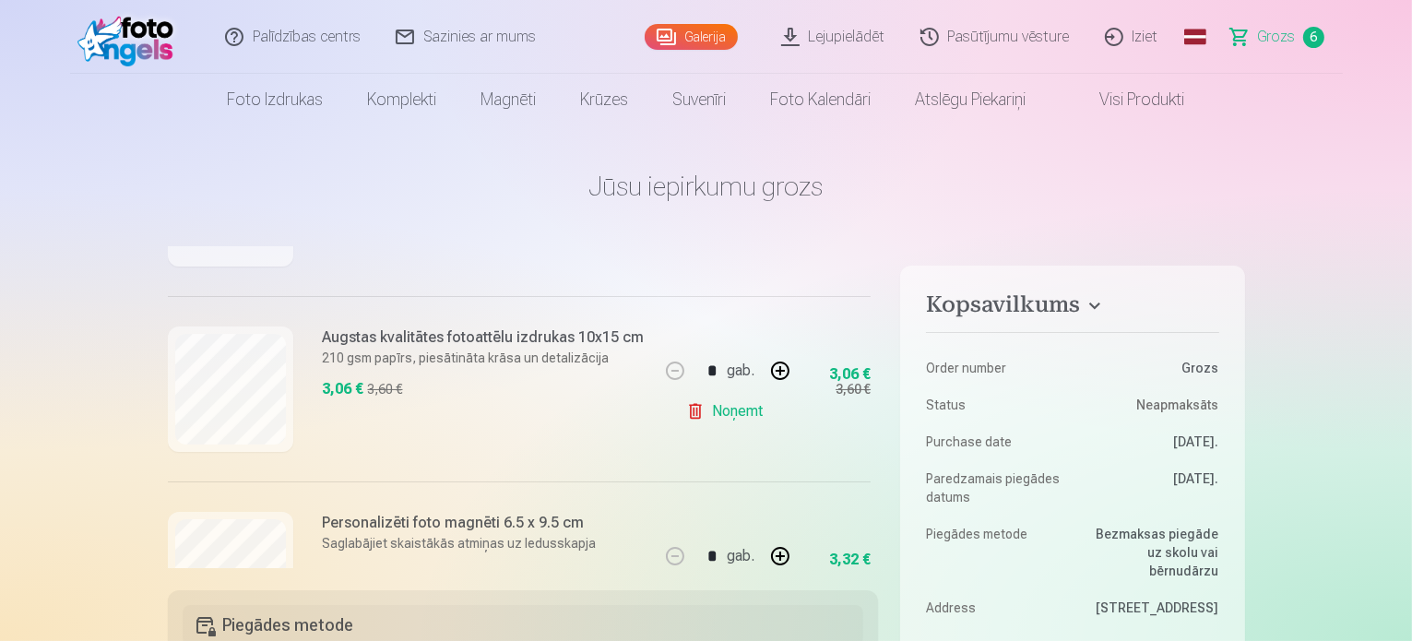
scroll to position [369, 0]
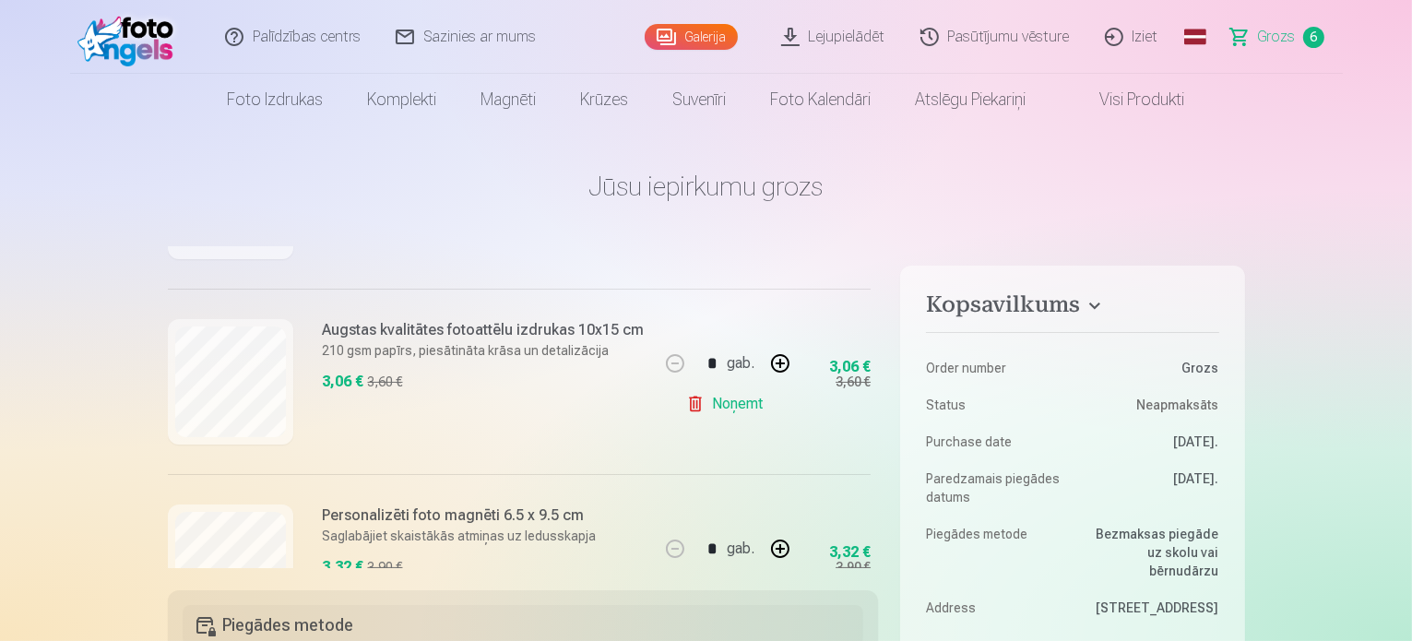
click at [763, 353] on button "button" at bounding box center [780, 363] width 44 height 44
type input "*"
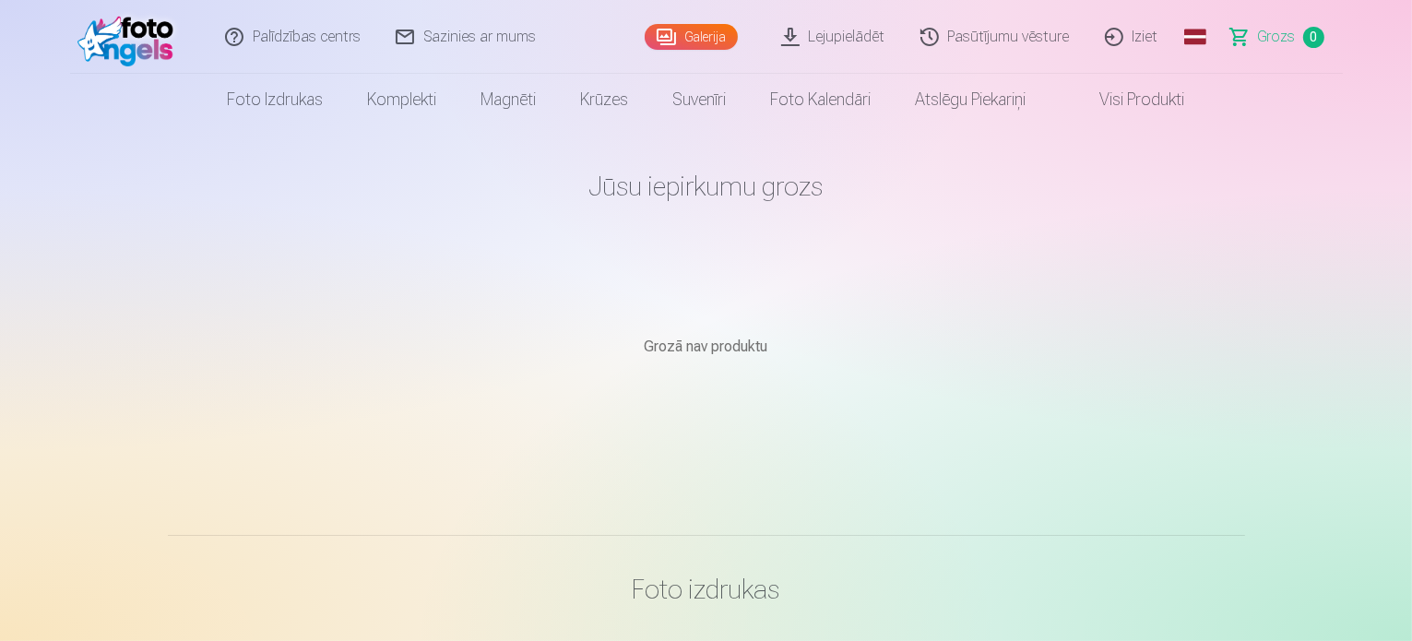
click at [702, 40] on link "Galerija" at bounding box center [691, 37] width 93 height 26
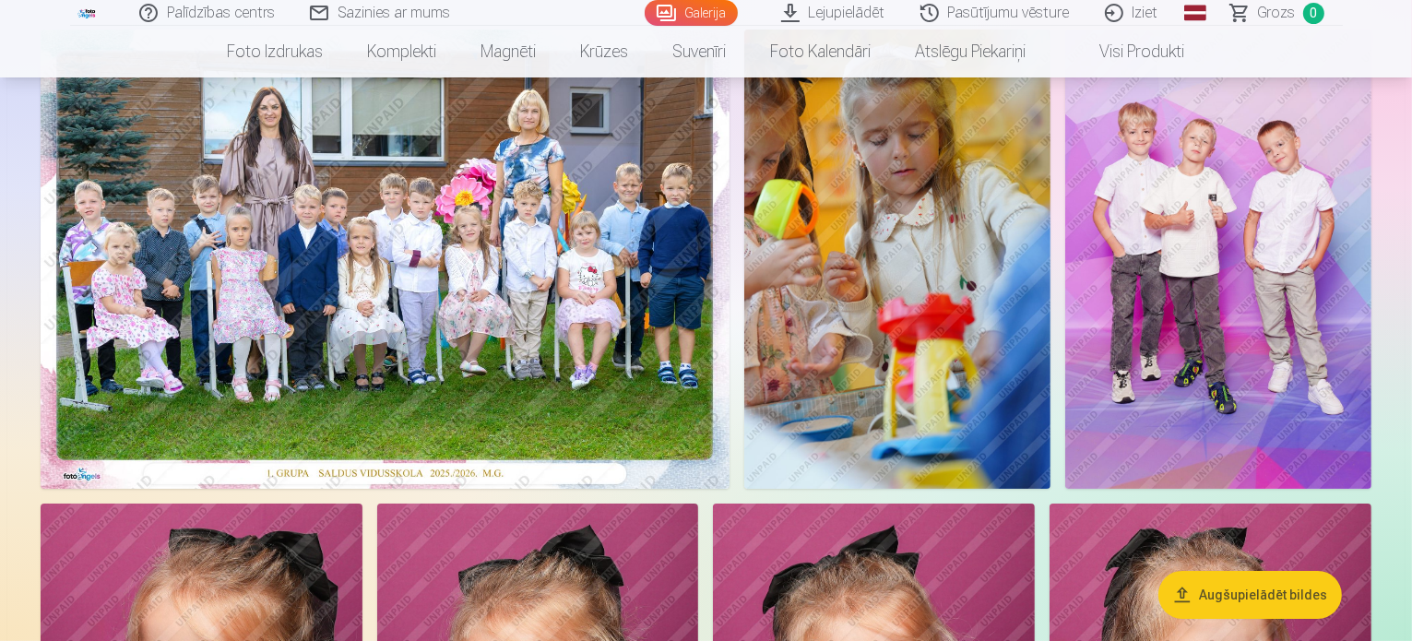
scroll to position [184, 0]
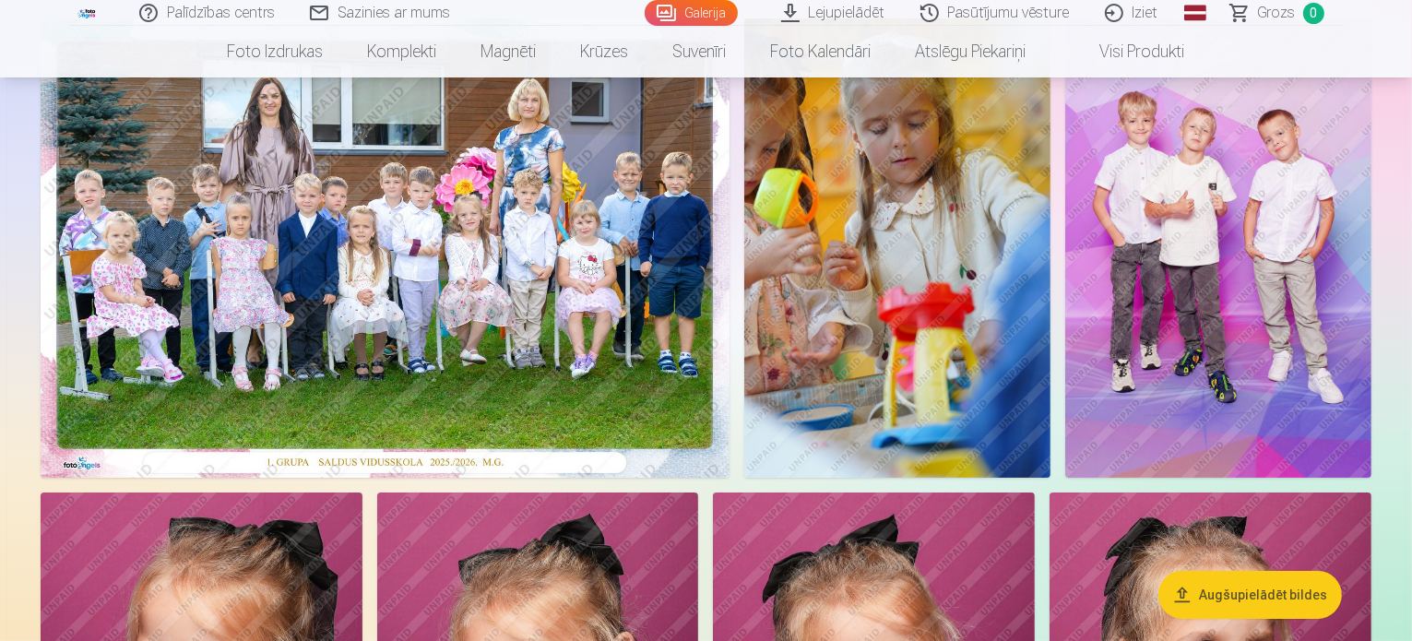
click at [525, 350] on img at bounding box center [385, 247] width 689 height 459
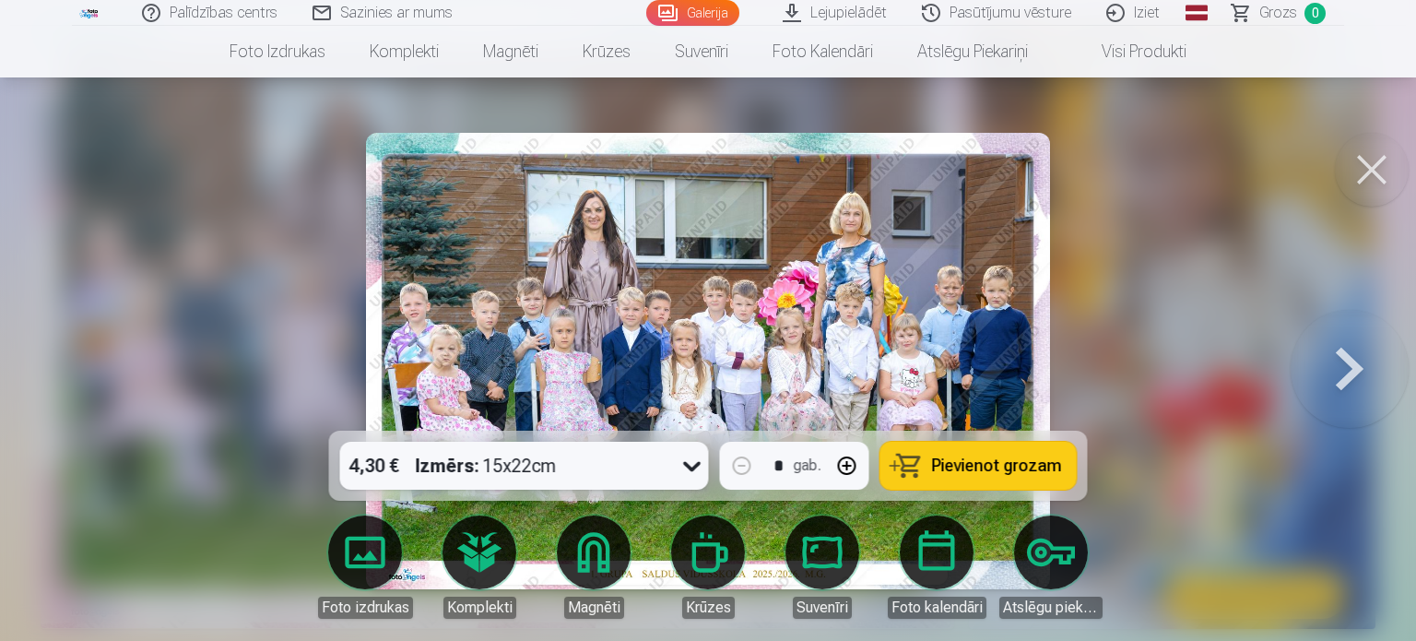
click at [703, 470] on icon at bounding box center [693, 466] width 30 height 30
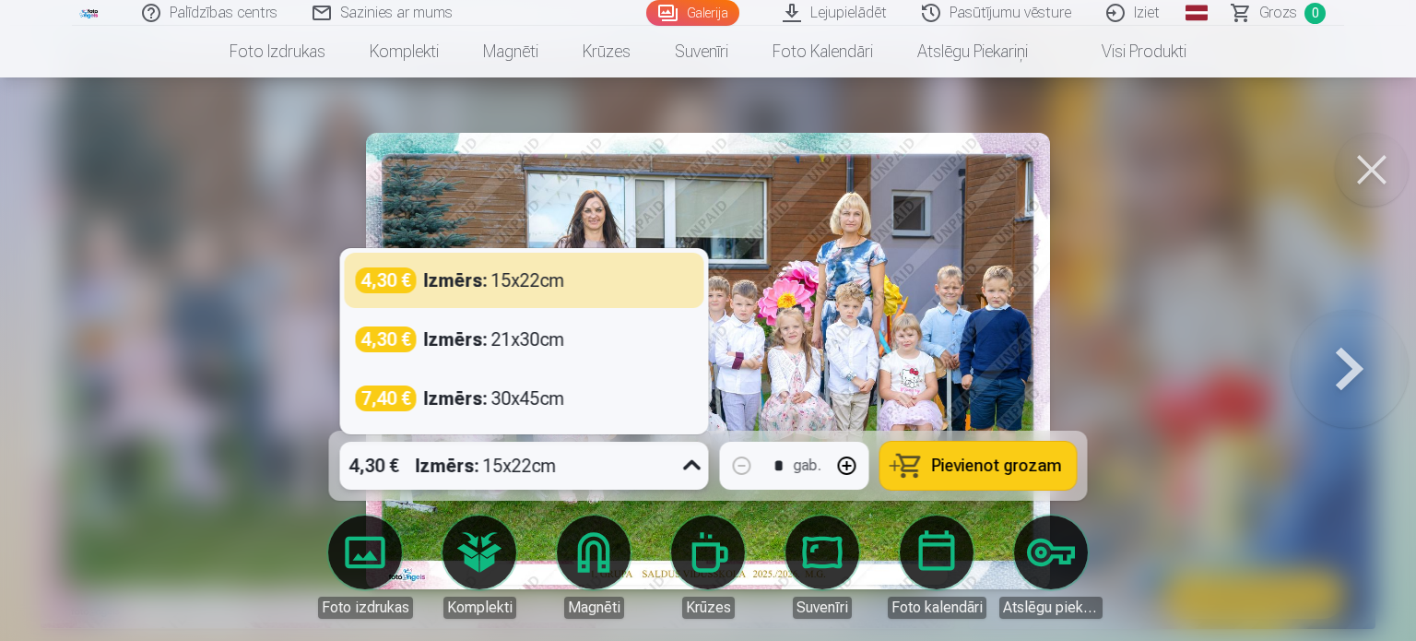
click at [946, 463] on span "Pievienot grozam" at bounding box center [997, 465] width 130 height 17
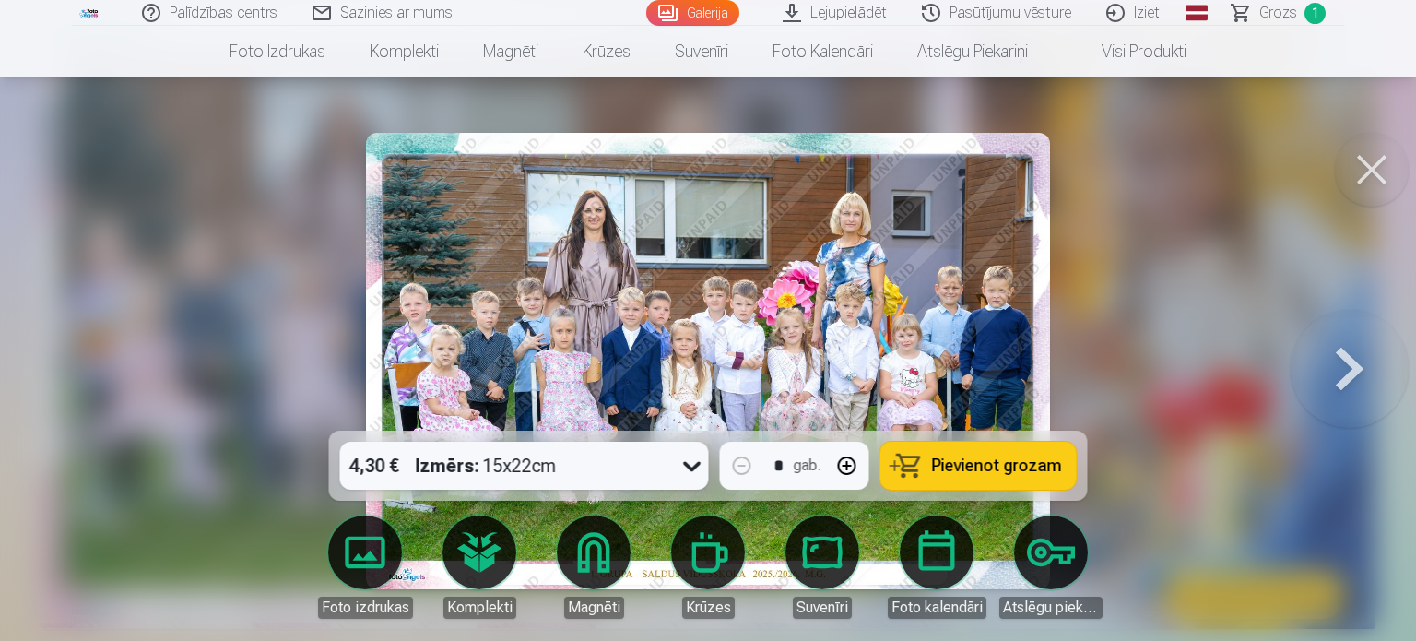
click at [1377, 170] on button at bounding box center [1372, 170] width 74 height 74
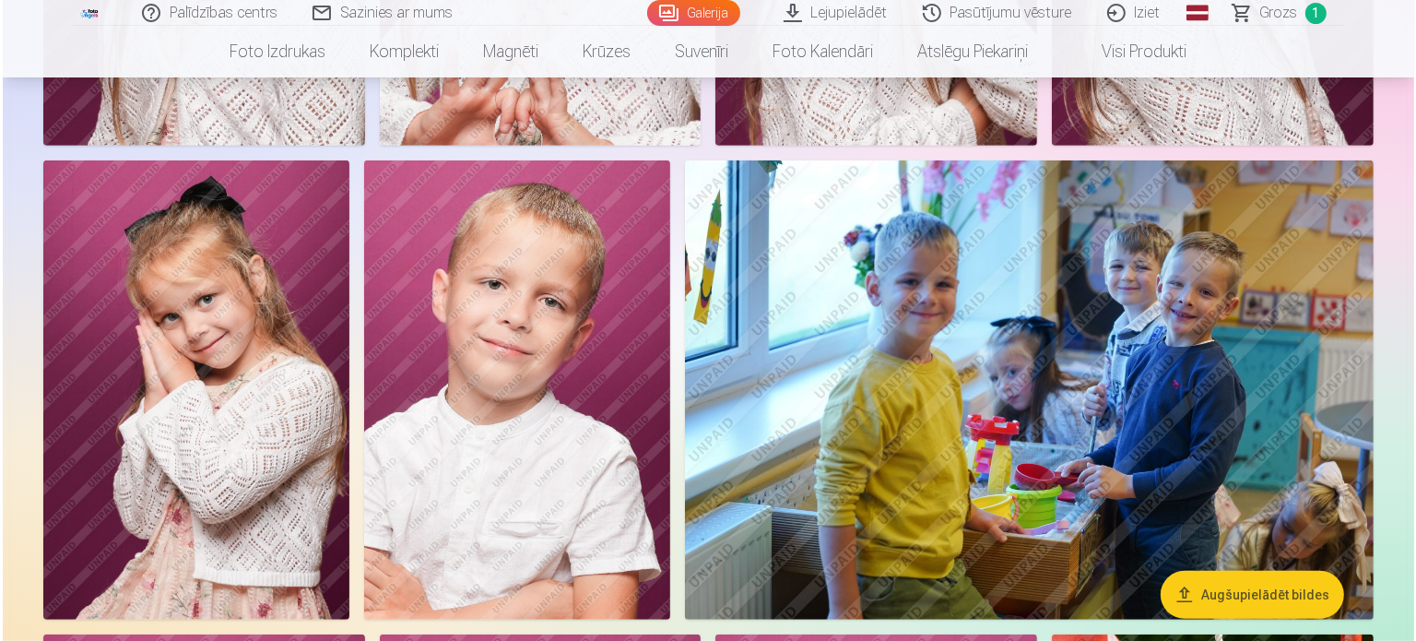
scroll to position [1016, 0]
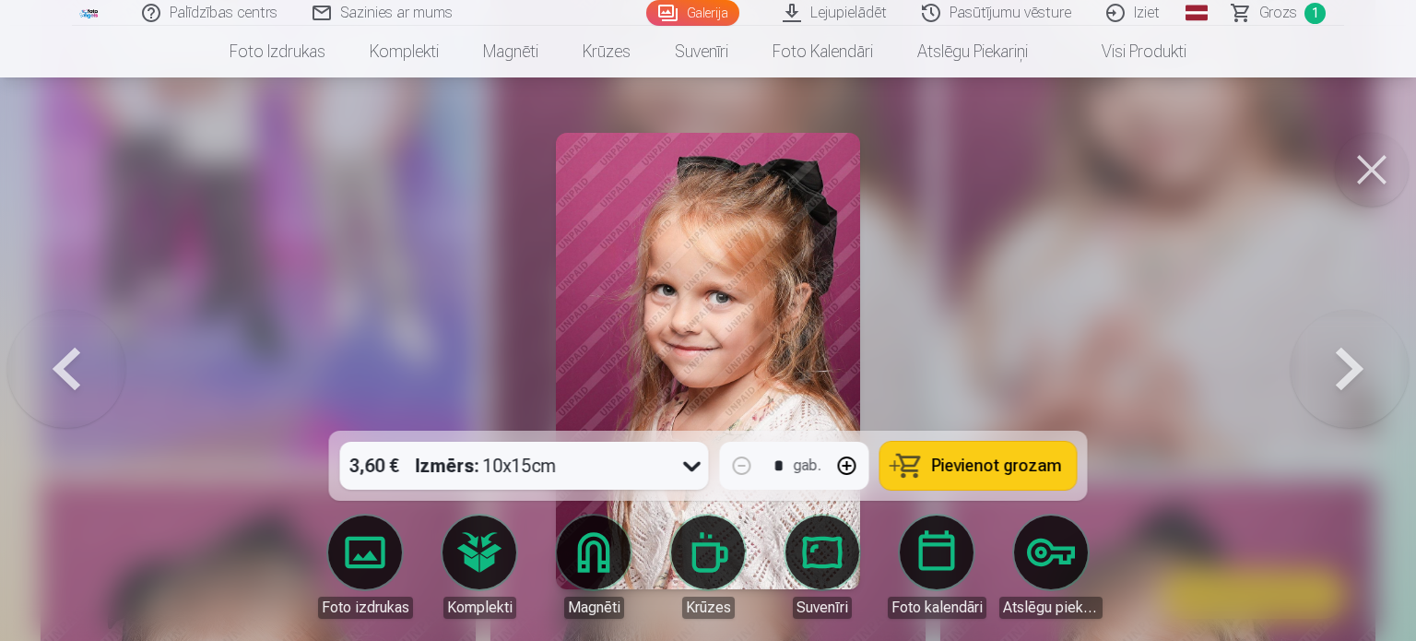
click at [622, 465] on div "3,60 € Izmērs : 10x15cm" at bounding box center [507, 466] width 334 height 48
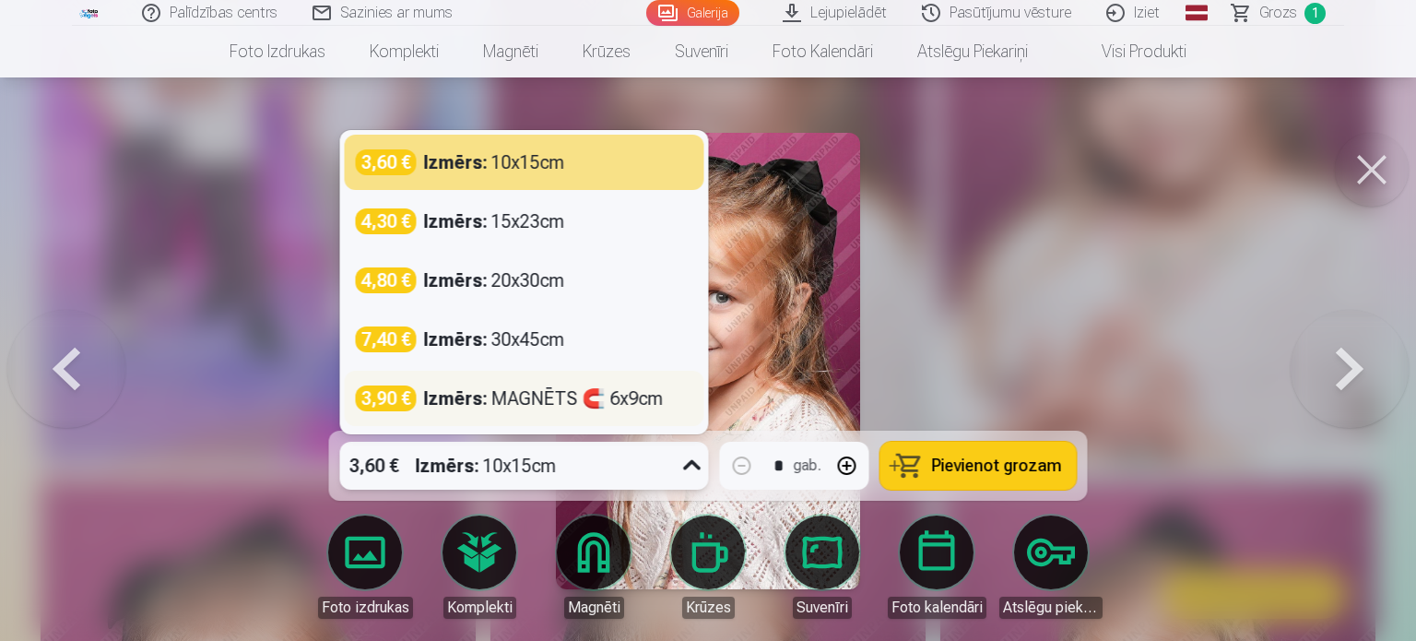
click at [475, 397] on strong "Izmērs :" at bounding box center [456, 398] width 64 height 26
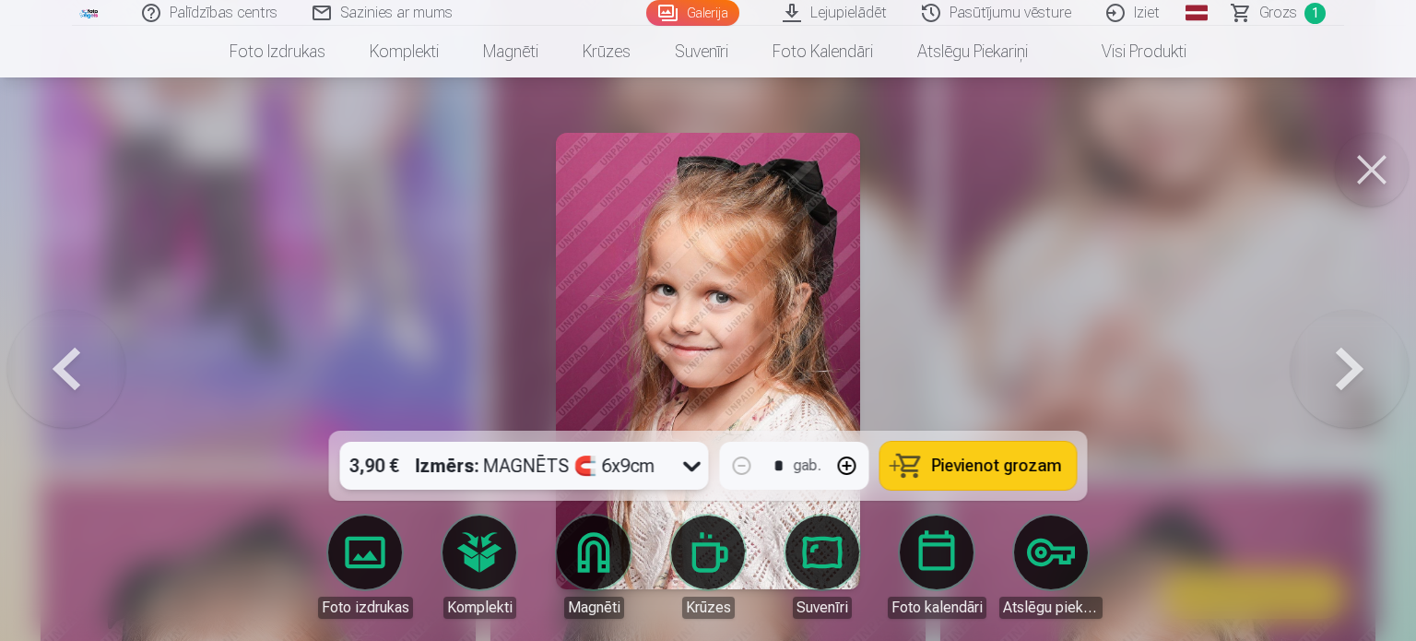
click at [1007, 465] on span "Pievienot grozam" at bounding box center [997, 465] width 130 height 17
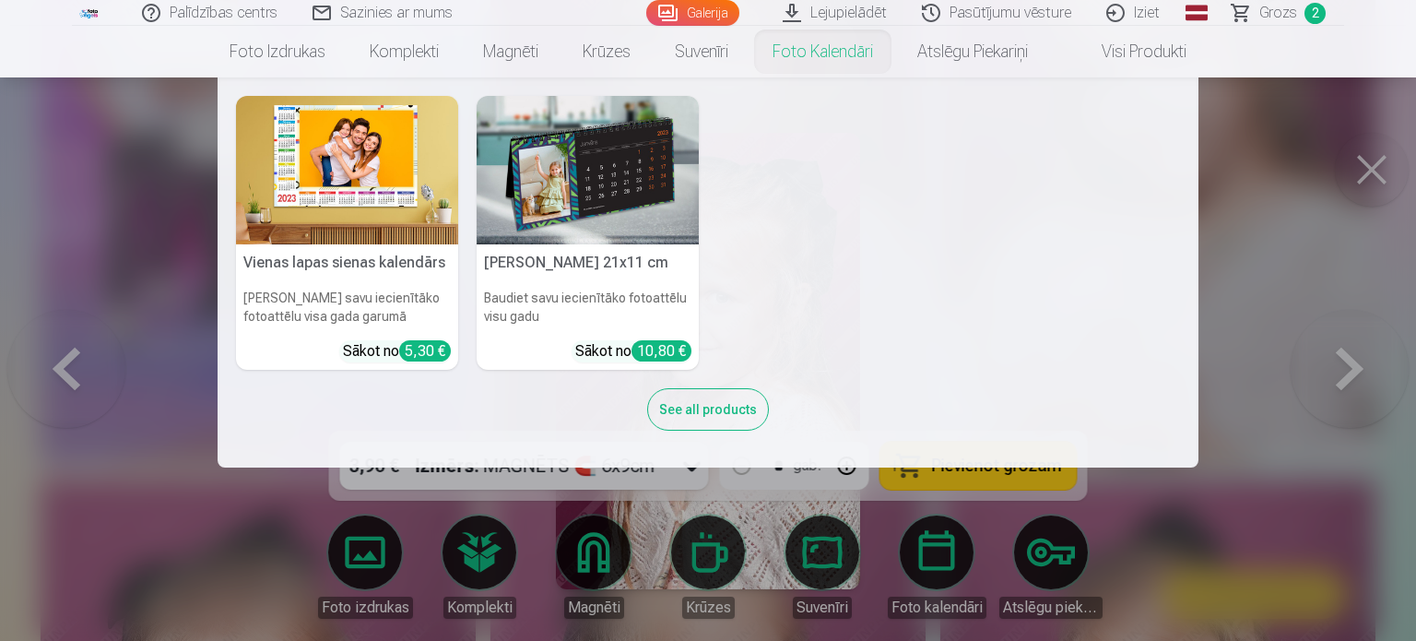
click at [1371, 183] on nav "Vienas lapas sienas [PERSON_NAME] savu iecienītāko fotoattēlu visa gada garumā …" at bounding box center [708, 272] width 1416 height 390
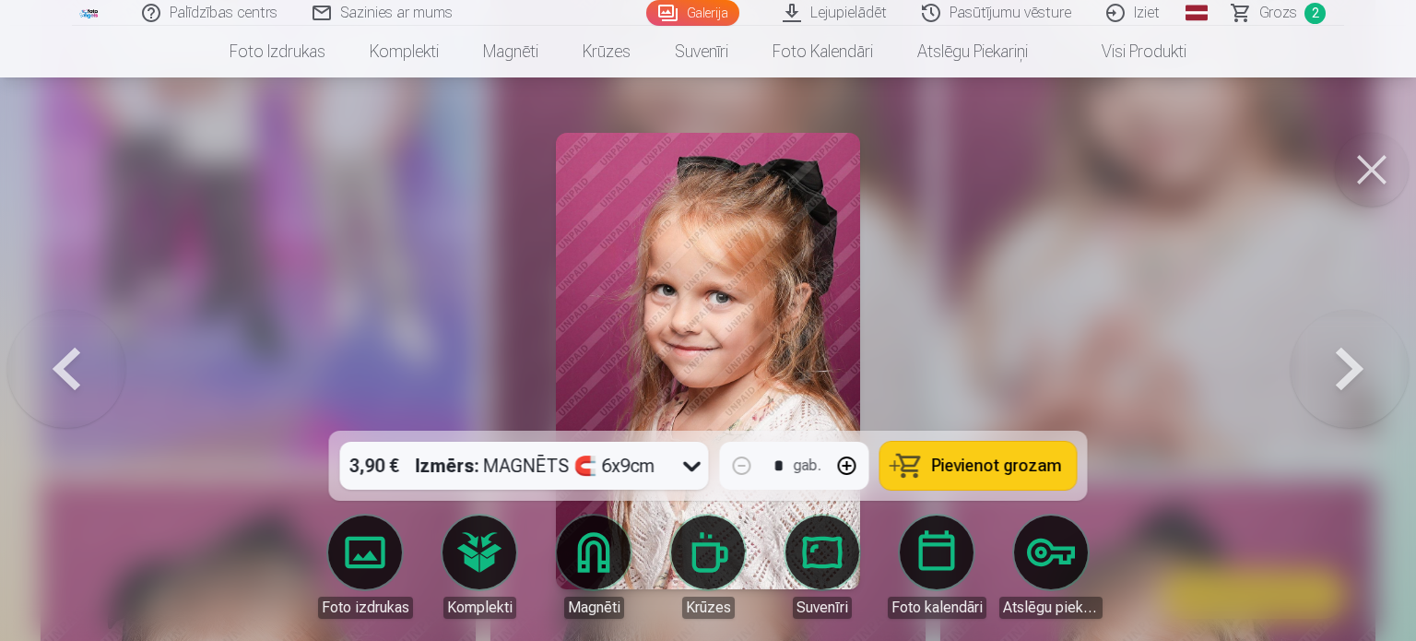
click at [1380, 172] on button at bounding box center [1372, 170] width 74 height 74
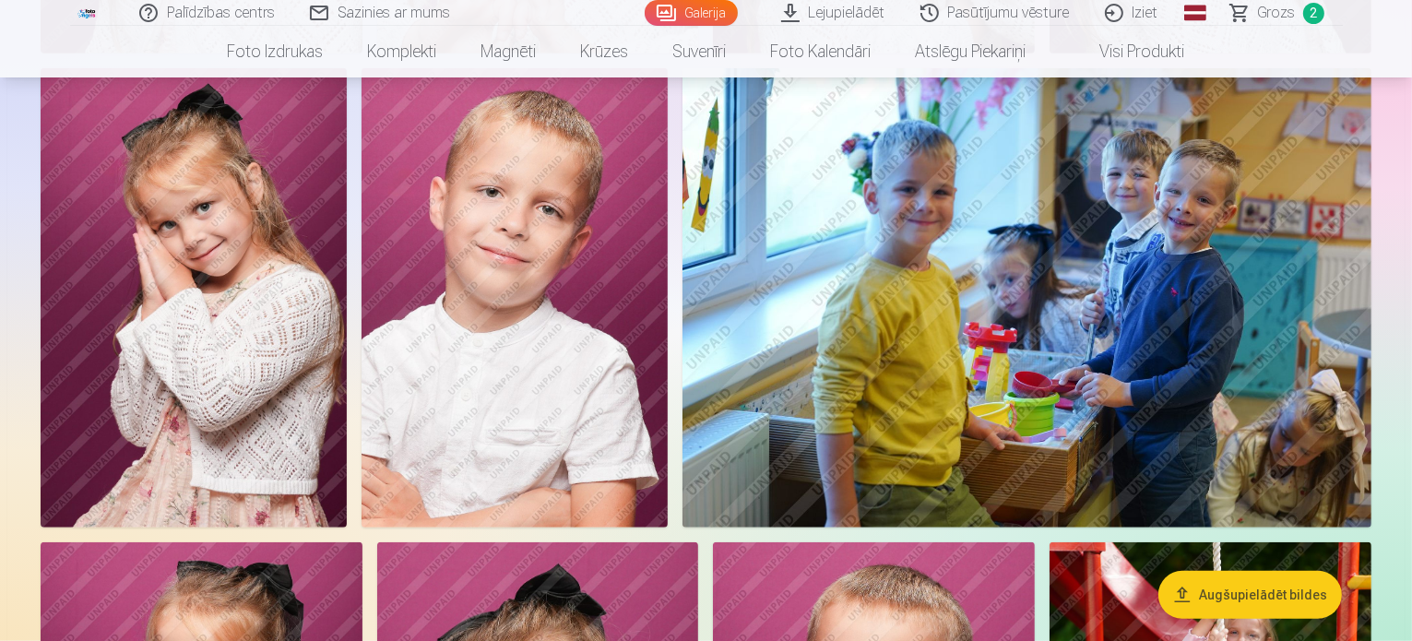
scroll to position [1383, 0]
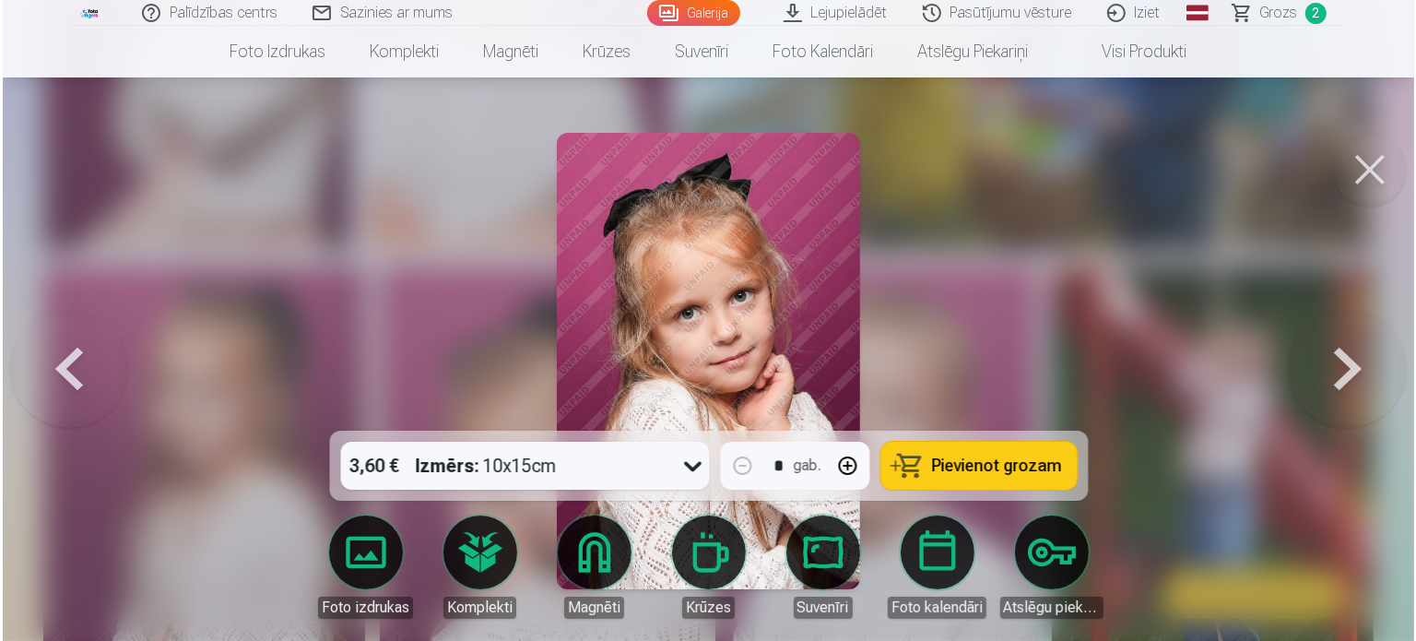
scroll to position [1385, 0]
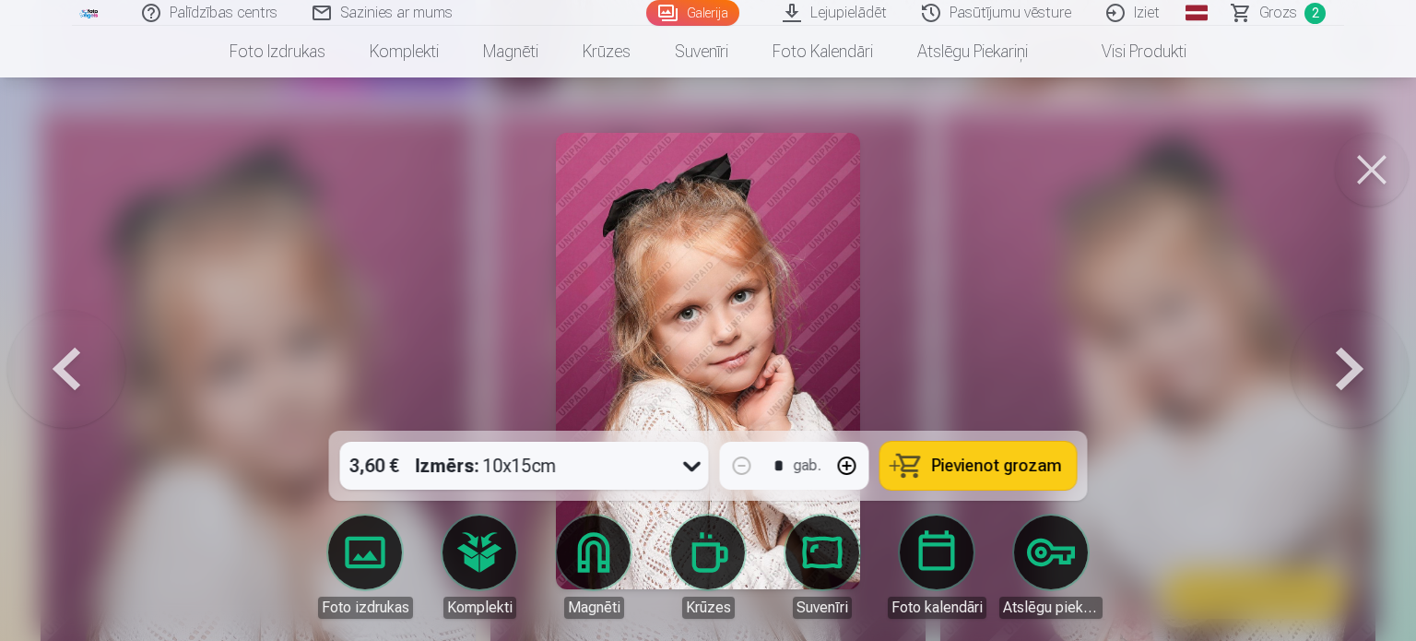
click at [605, 479] on div "3,60 € Izmērs : 10x15cm" at bounding box center [507, 466] width 334 height 48
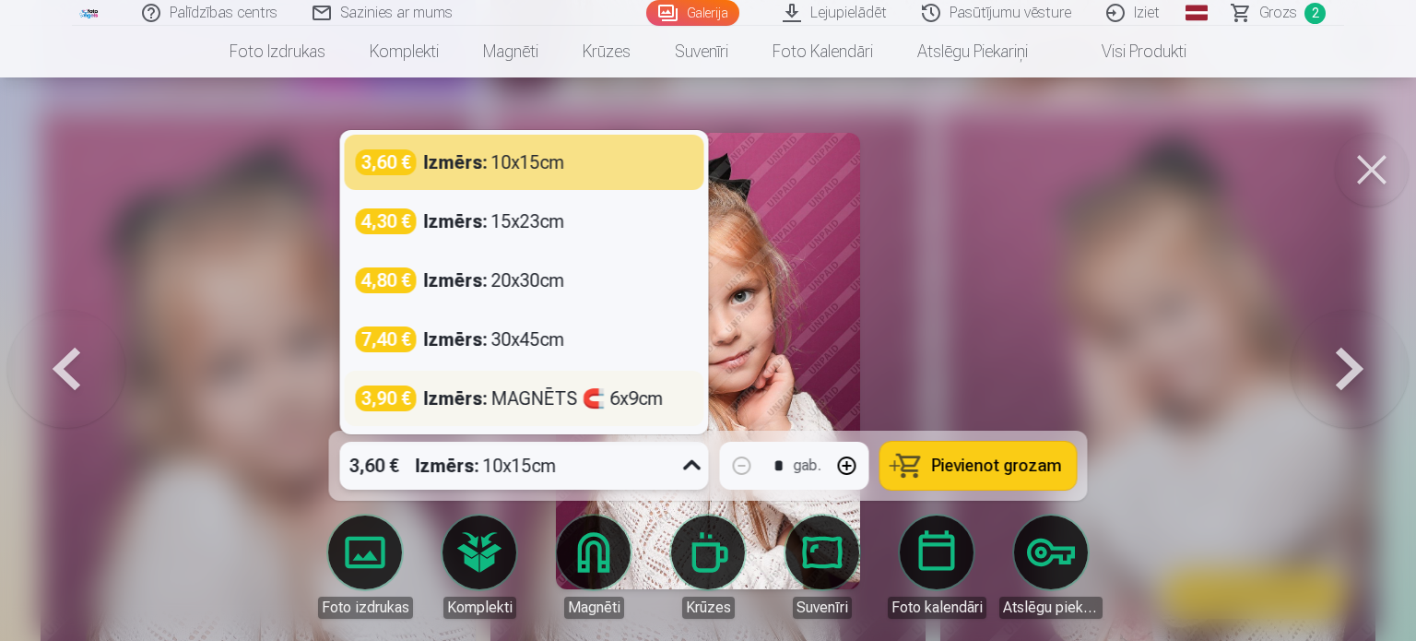
click at [470, 410] on strong "Izmērs :" at bounding box center [456, 398] width 64 height 26
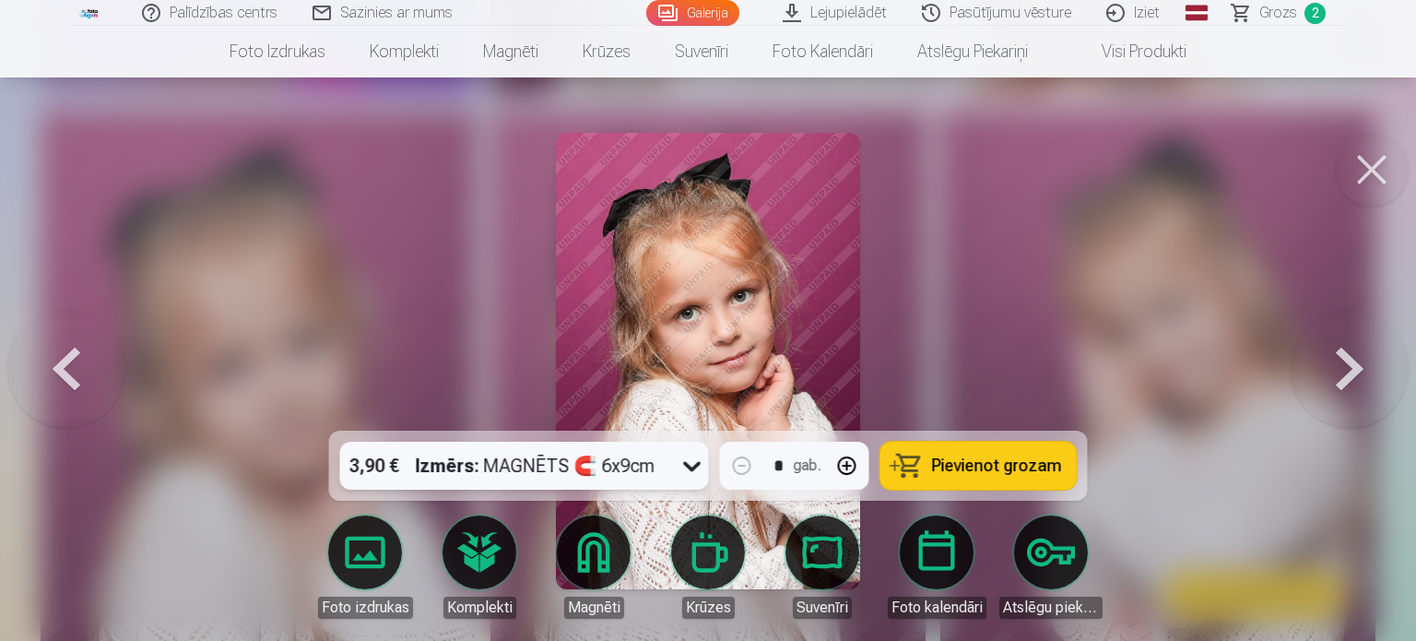
click at [930, 451] on button "Pievienot grozam" at bounding box center [979, 466] width 196 height 48
click at [1368, 176] on button at bounding box center [1372, 170] width 74 height 74
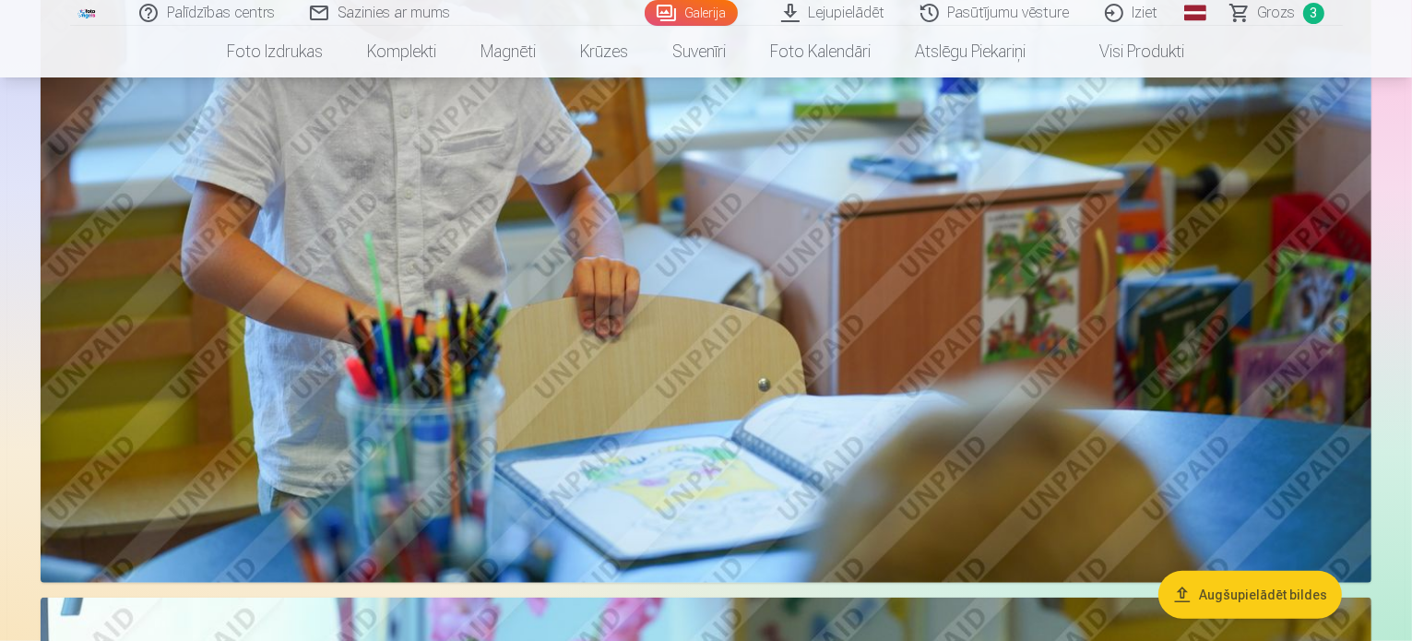
scroll to position [8300, 0]
